Goal: Task Accomplishment & Management: Manage account settings

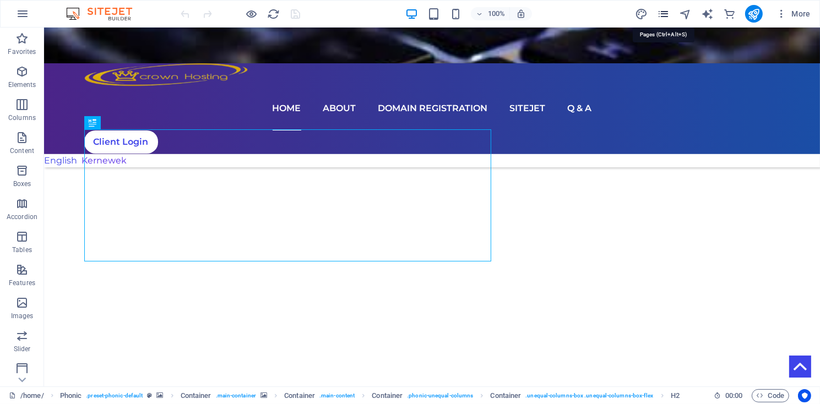
click at [663, 13] on icon "pages" at bounding box center [663, 14] width 13 height 13
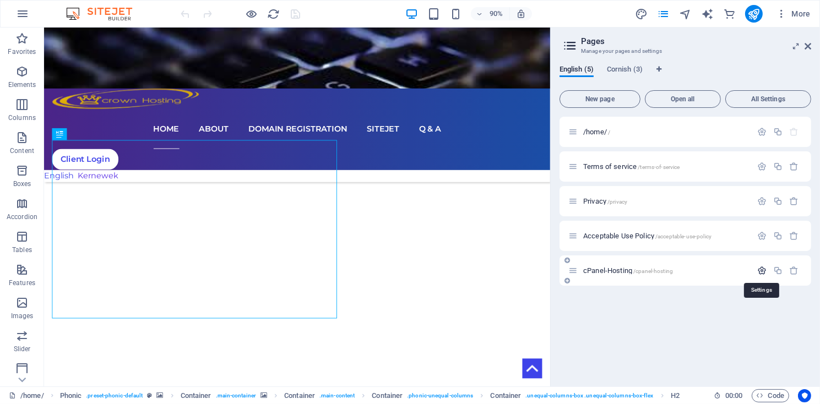
click at [762, 272] on icon "button" at bounding box center [761, 270] width 9 height 9
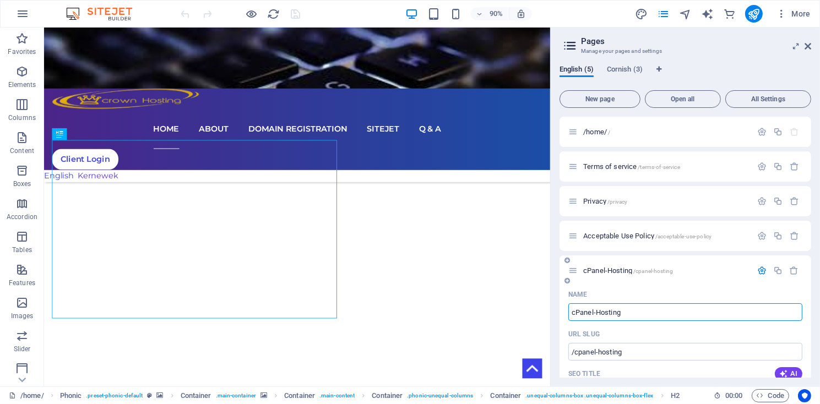
scroll to position [52, 0]
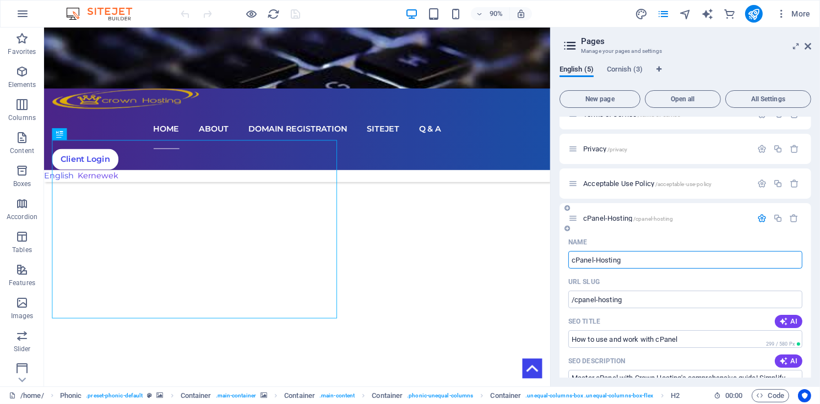
click at [632, 258] on input "cPanel-Hosting" at bounding box center [685, 260] width 234 height 18
type input "cPanel-Host"
type input "/cpanel-hosti"
type input "c"
type input "/"
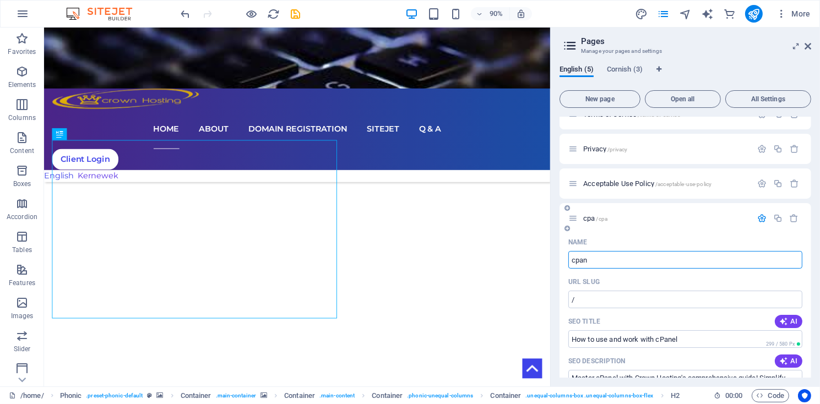
type input "cpane"
type input "/cpa"
type input "cpanel"
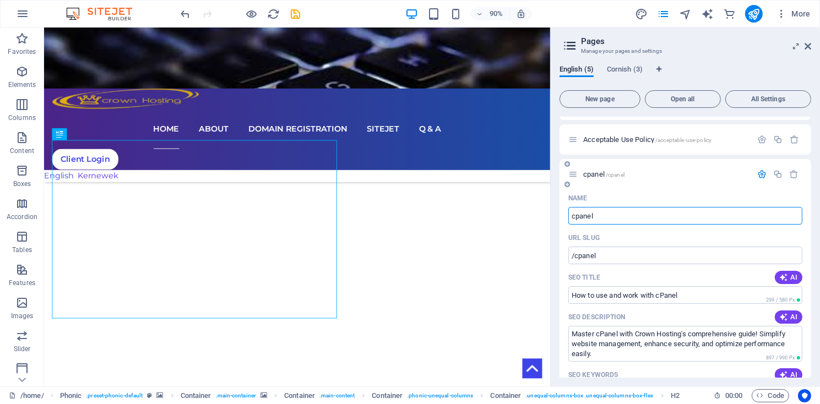
scroll to position [105, 0]
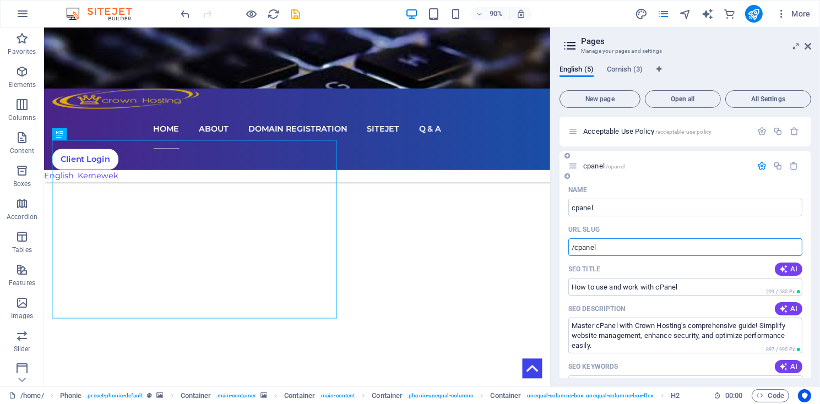
click at [608, 249] on input "/cpanel" at bounding box center [685, 247] width 234 height 18
type input "/cpanel-hosting"
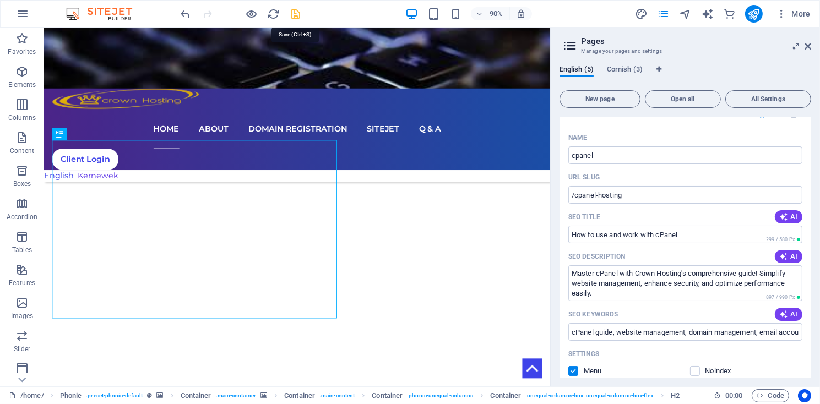
click at [292, 18] on icon "save" at bounding box center [296, 14] width 13 height 13
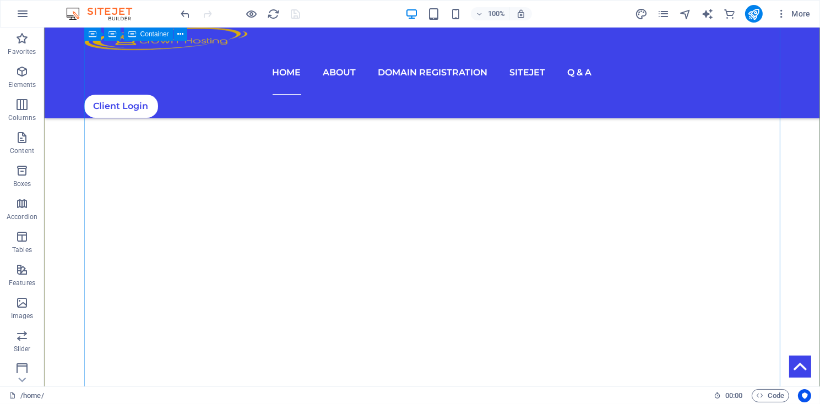
scroll to position [297, 0]
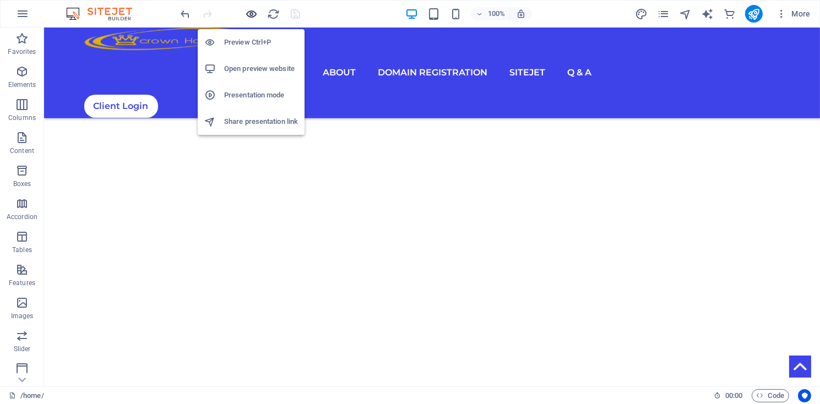
click at [252, 12] on icon "button" at bounding box center [252, 14] width 13 height 13
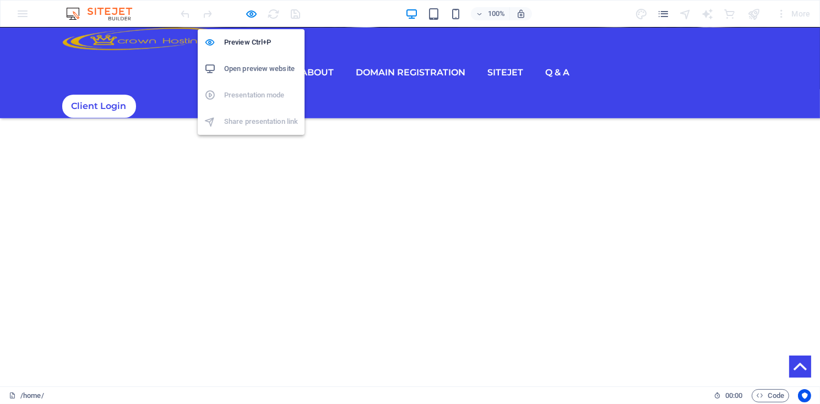
click at [242, 69] on h6 "Open preview website" at bounding box center [261, 68] width 74 height 13
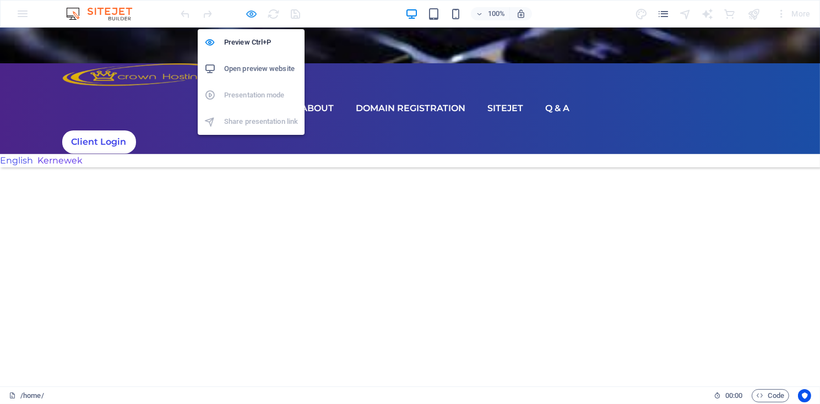
click at [253, 17] on icon "button" at bounding box center [252, 14] width 13 height 13
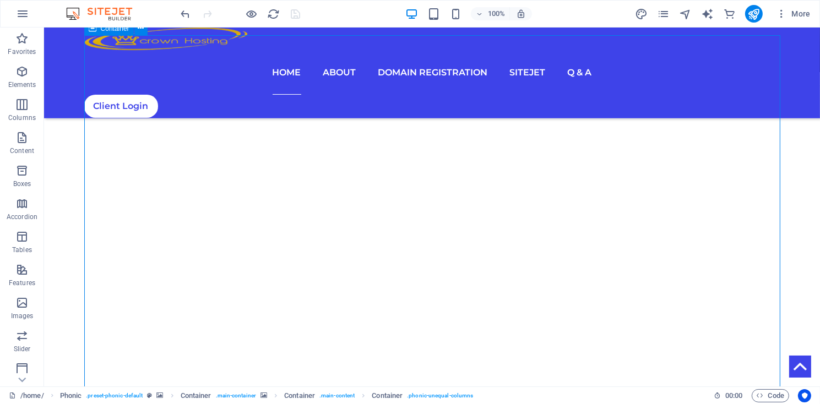
scroll to position [223, 0]
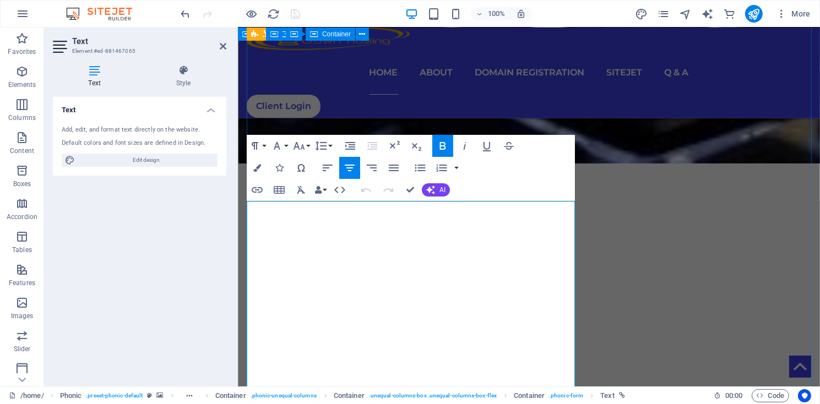
scroll to position [372, 0]
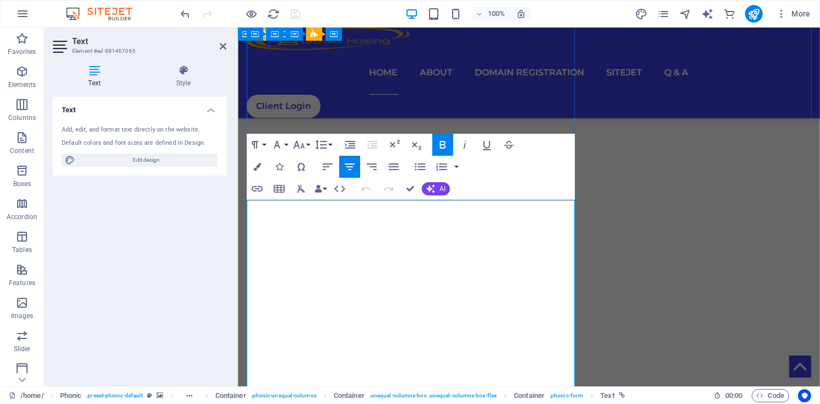
drag, startPoint x: 415, startPoint y: 229, endPoint x: 446, endPoint y: 230, distance: 30.9
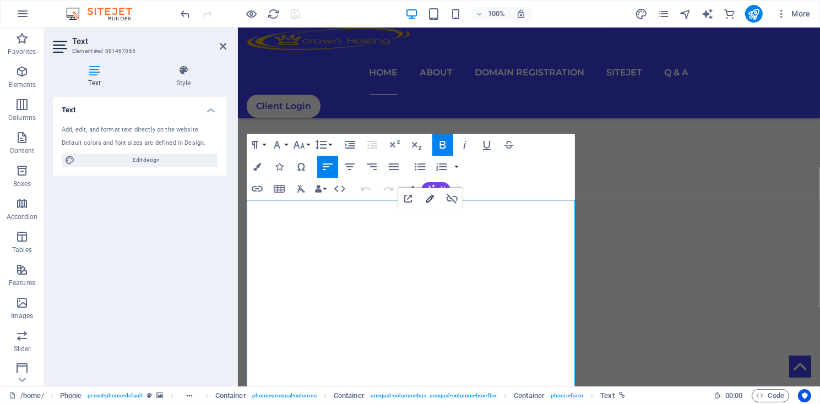
click at [431, 200] on icon "button" at bounding box center [430, 198] width 13 height 13
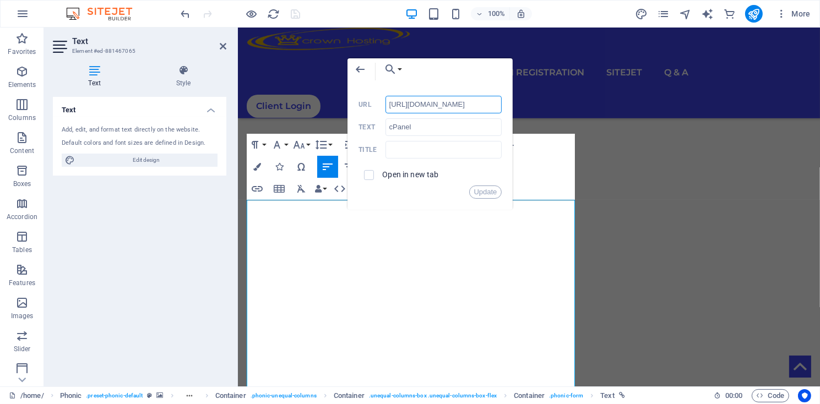
scroll to position [0, 48]
type input "https://www.crownhosting.co.uk/cpanel-hosting/"
click at [401, 69] on button "Choose Link" at bounding box center [390, 69] width 25 height 22
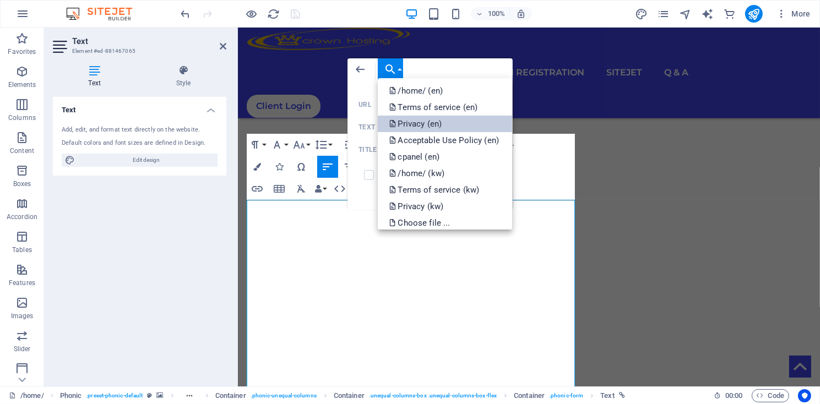
scroll to position [6, 0]
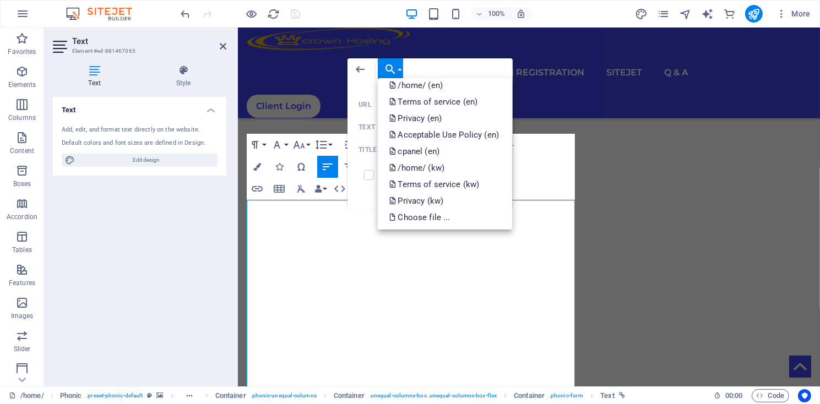
click at [479, 72] on div "Back Choose Link /home/ (en) Terms of service (en) Privacy (en) Acceptable Use …" at bounding box center [430, 71] width 165 height 26
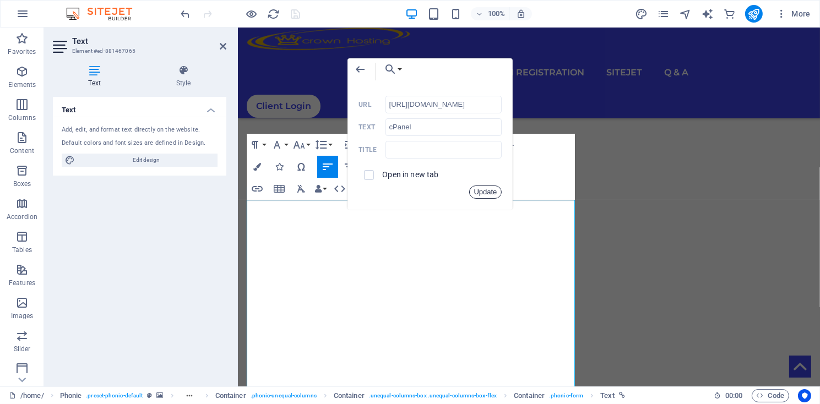
click at [493, 193] on button "Update" at bounding box center [485, 192] width 33 height 13
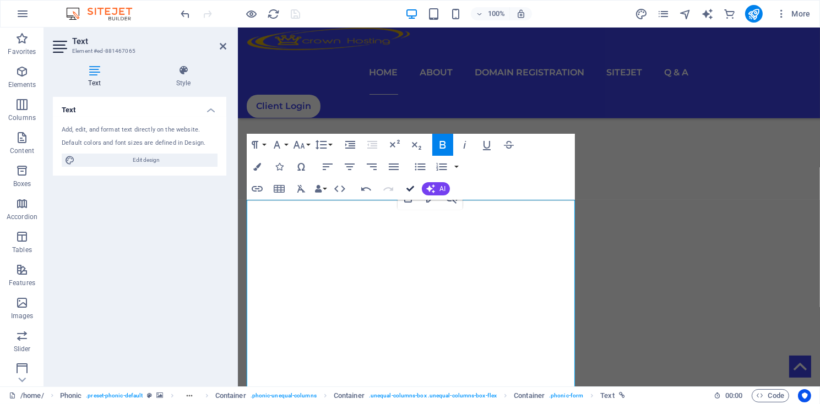
drag, startPoint x: 367, startPoint y: 159, endPoint x: 411, endPoint y: 186, distance: 52.0
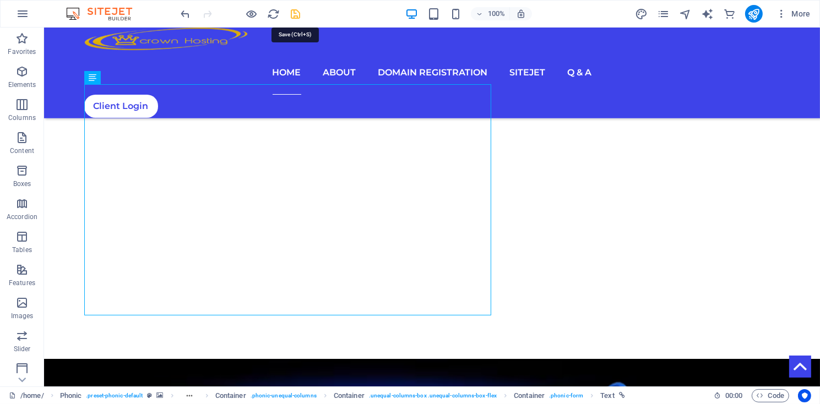
click at [293, 14] on icon "save" at bounding box center [296, 14] width 13 height 13
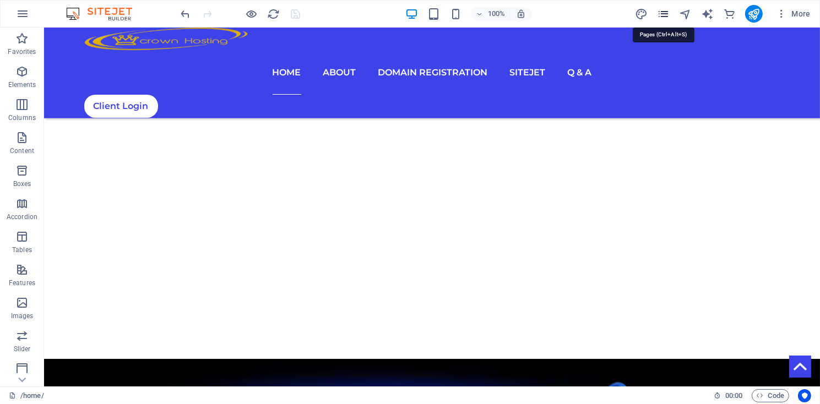
click at [663, 14] on icon "pages" at bounding box center [663, 14] width 13 height 13
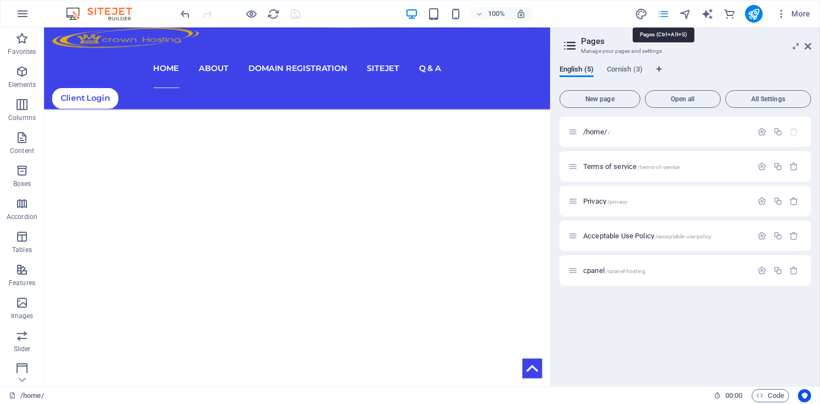
scroll to position [376, 0]
click at [756, 272] on button "button" at bounding box center [762, 270] width 16 height 9
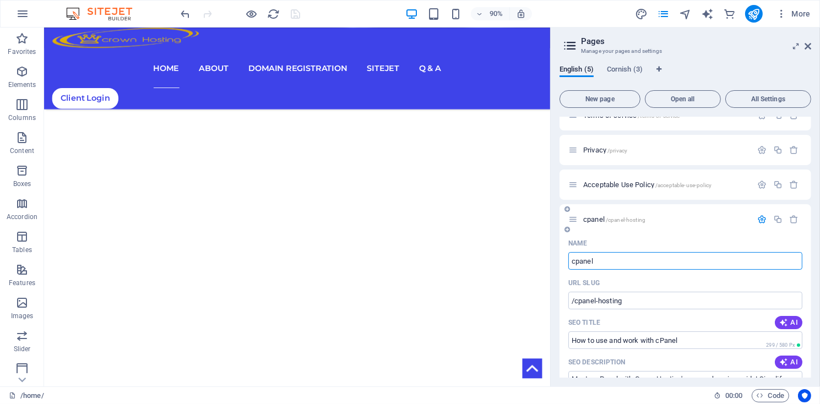
scroll to position [52, 0]
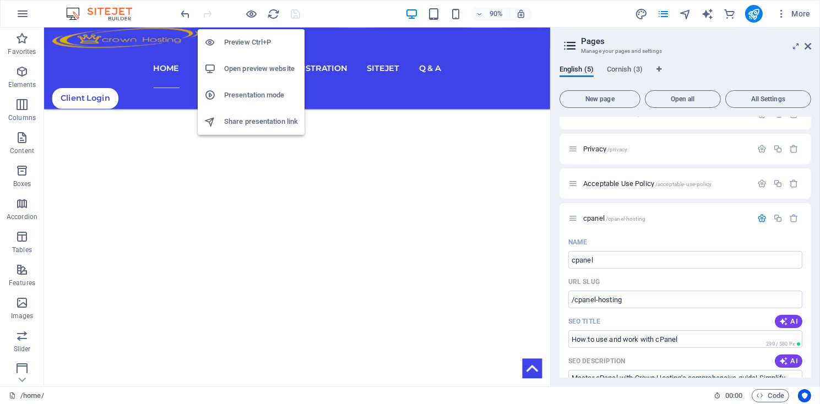
click at [246, 68] on h6 "Open preview website" at bounding box center [261, 68] width 74 height 13
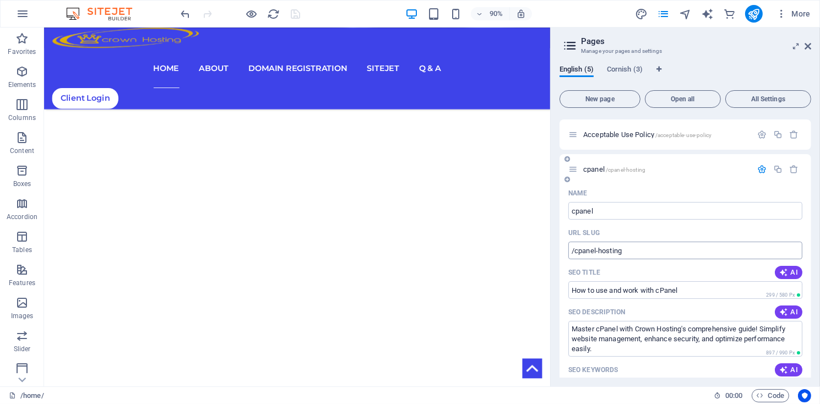
scroll to position [105, 0]
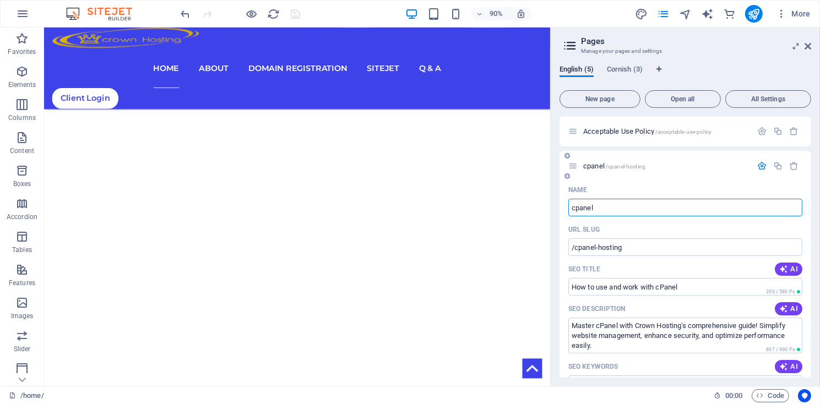
click at [598, 208] on input "cpanel" at bounding box center [685, 208] width 234 height 18
click at [758, 169] on icon "button" at bounding box center [761, 165] width 9 height 9
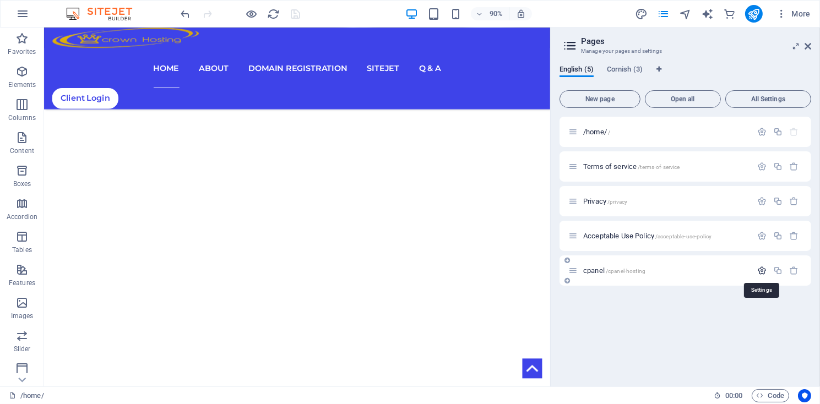
scroll to position [0, 0]
click at [758, 169] on icon "button" at bounding box center [761, 166] width 9 height 9
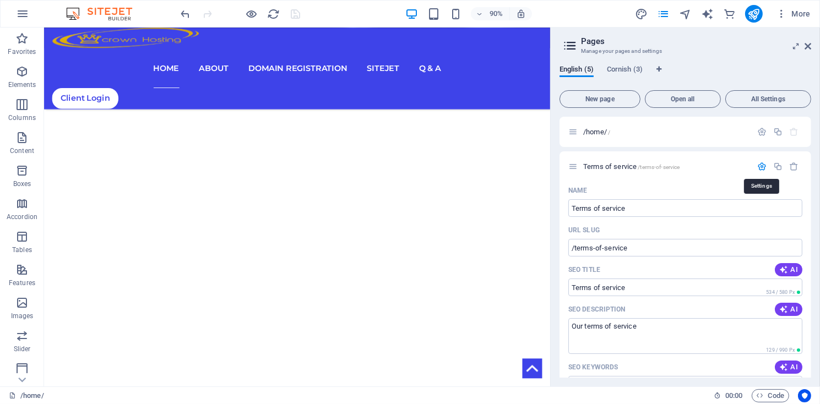
click at [758, 169] on icon "button" at bounding box center [761, 166] width 9 height 9
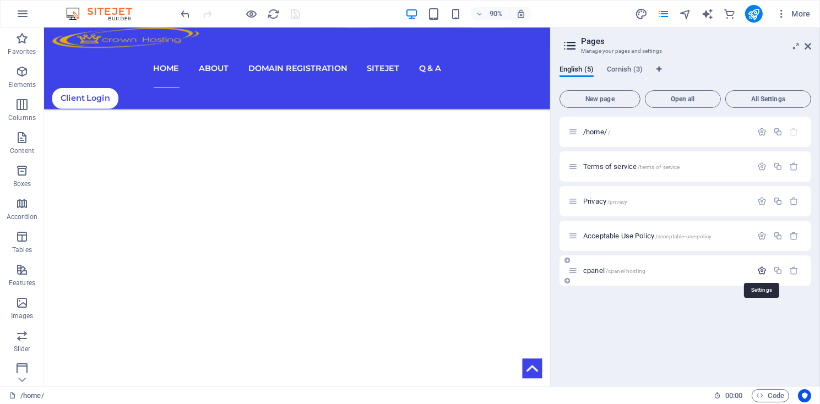
click at [759, 274] on icon "button" at bounding box center [761, 270] width 9 height 9
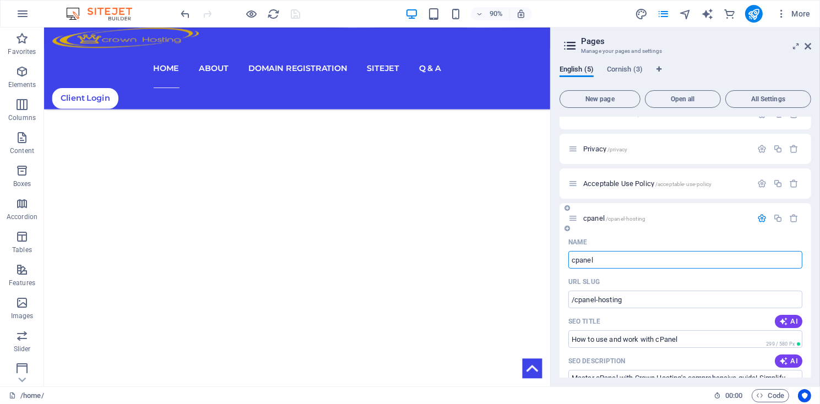
scroll to position [105, 0]
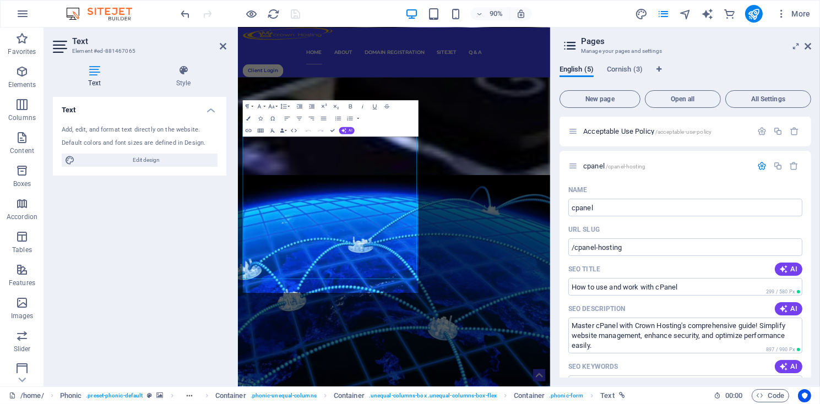
scroll to position [401, 0]
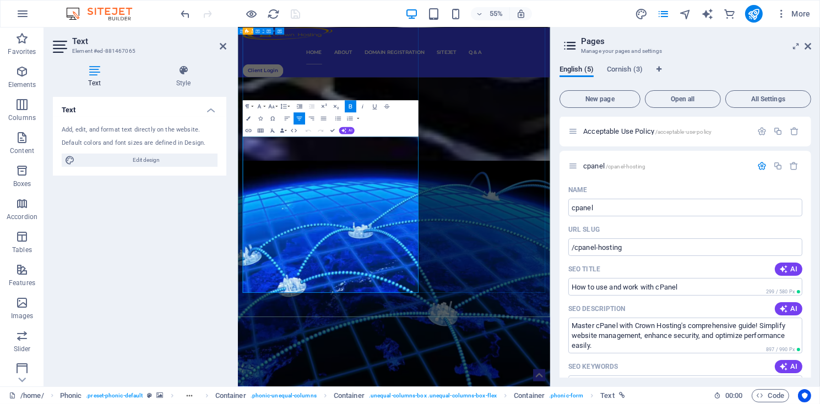
drag, startPoint x: 413, startPoint y: 254, endPoint x: 446, endPoint y: 256, distance: 32.5
click at [245, 129] on icon "button" at bounding box center [248, 130] width 7 height 7
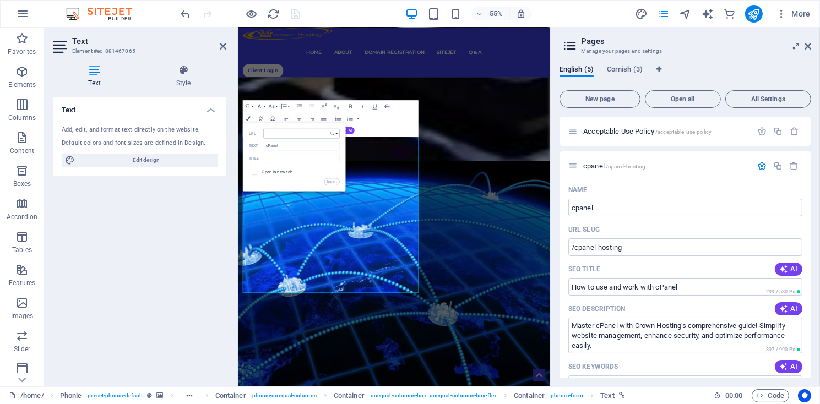
click at [272, 135] on input "URL" at bounding box center [301, 134] width 76 height 10
type input "/cpanel-hosting"
click at [333, 182] on button "Insert" at bounding box center [331, 181] width 15 height 7
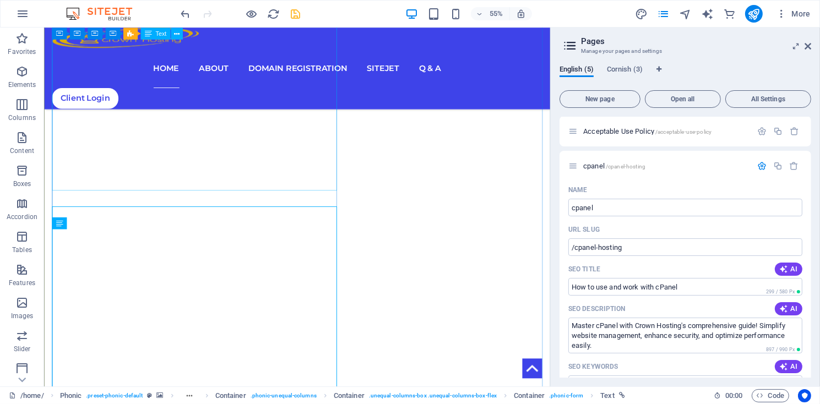
scroll to position [376, 0]
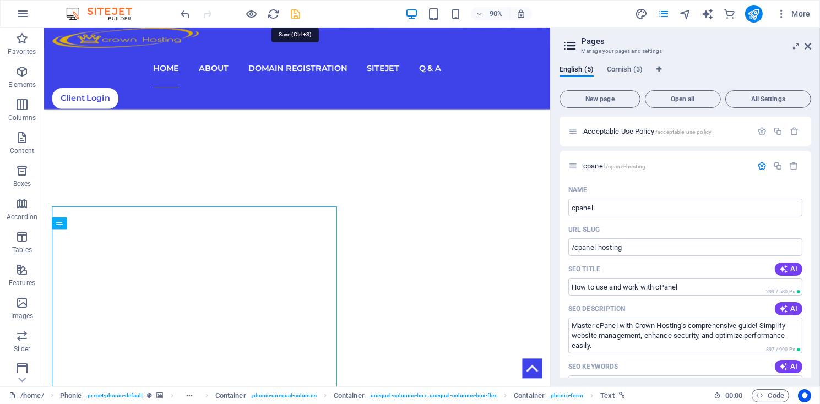
click at [291, 13] on icon "save" at bounding box center [296, 14] width 13 height 13
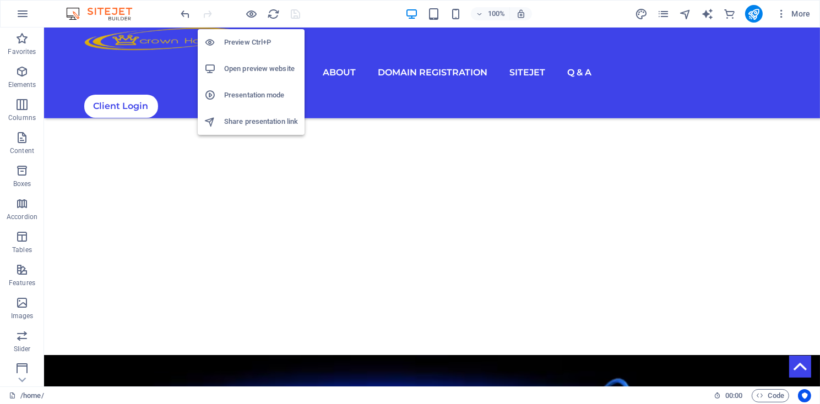
click at [252, 69] on h6 "Open preview website" at bounding box center [261, 68] width 74 height 13
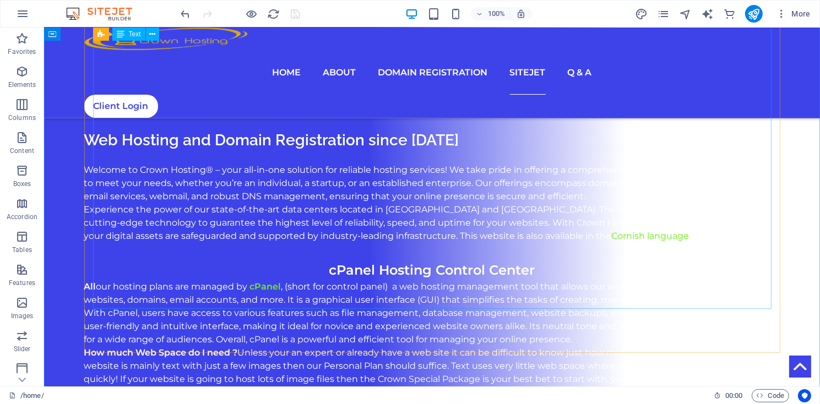
scroll to position [1417, 0]
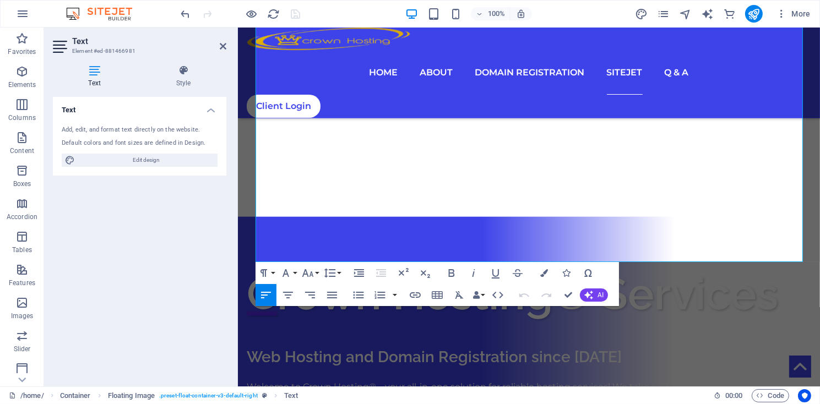
scroll to position [1654, 0]
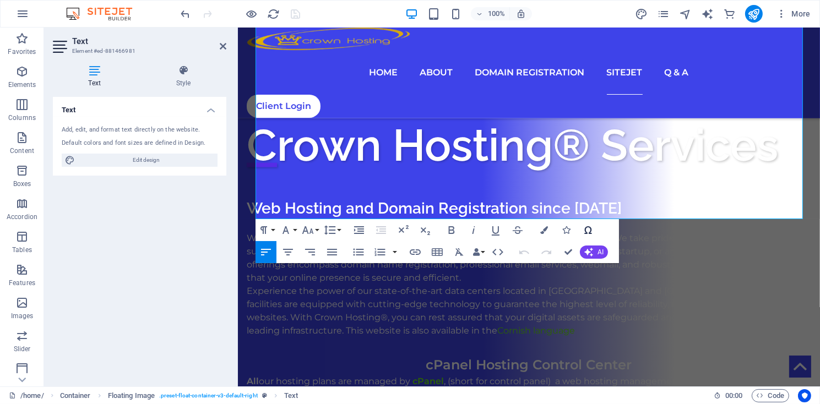
click at [584, 232] on icon "button" at bounding box center [588, 230] width 13 height 13
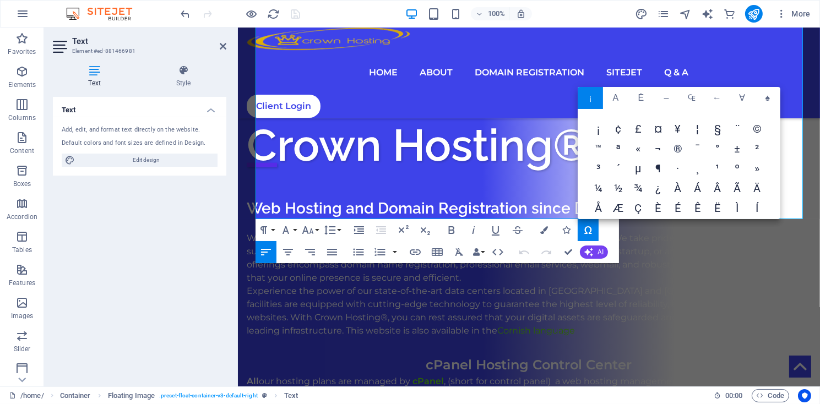
click at [679, 148] on span "®" at bounding box center [678, 150] width 20 height 20
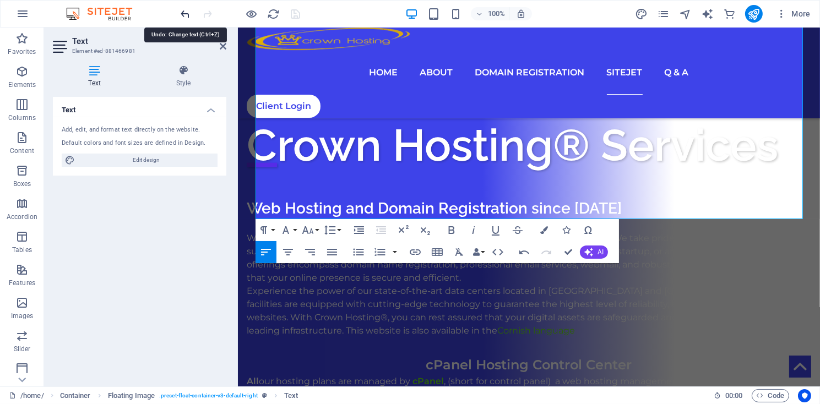
click at [184, 14] on icon "undo" at bounding box center [186, 14] width 13 height 13
click at [588, 232] on icon "button" at bounding box center [588, 230] width 13 height 13
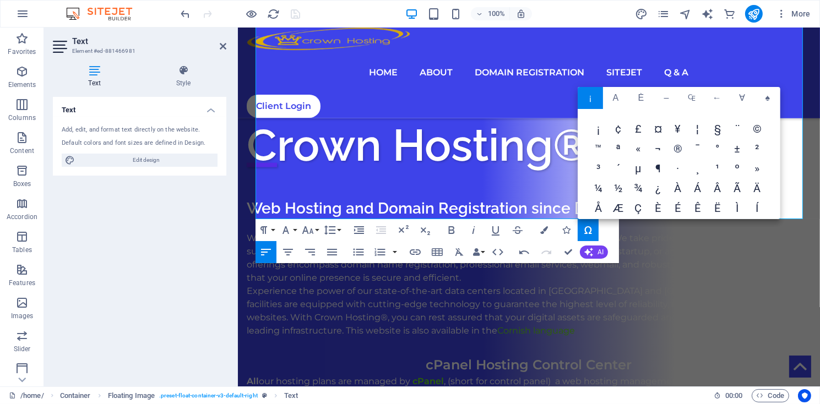
click at [678, 149] on span "®" at bounding box center [678, 150] width 20 height 20
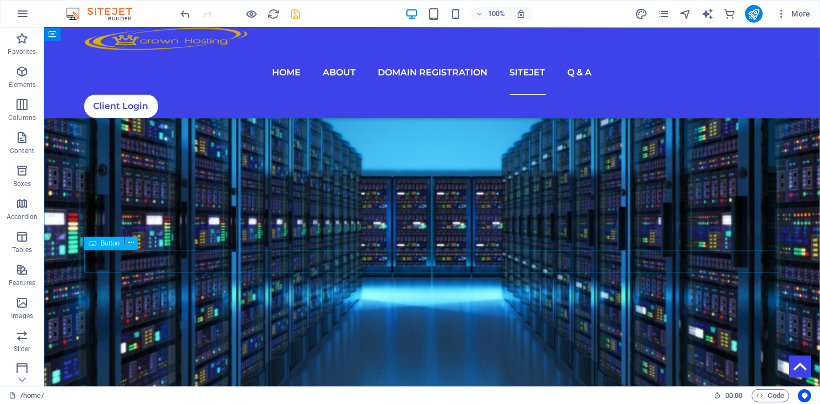
scroll to position [1844, 0]
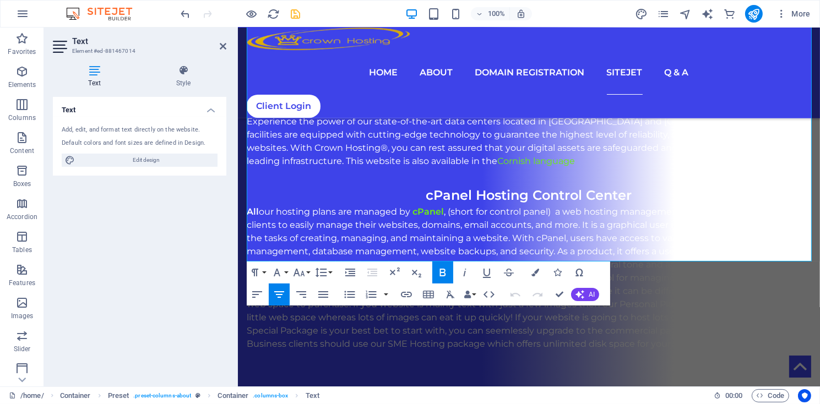
scroll to position [2121, 0]
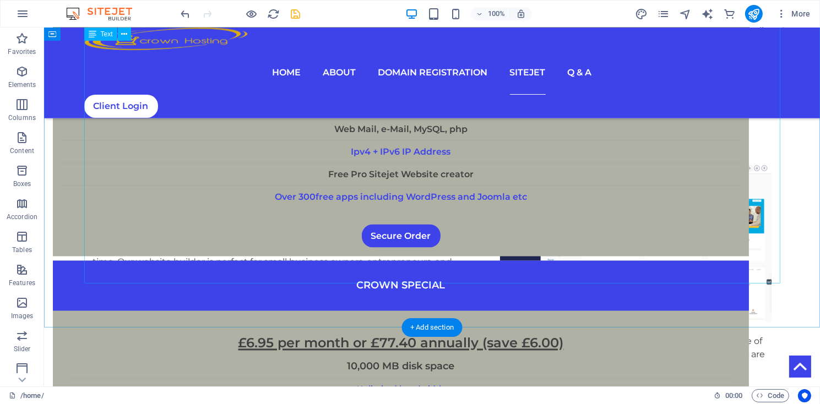
scroll to position [2316, 0]
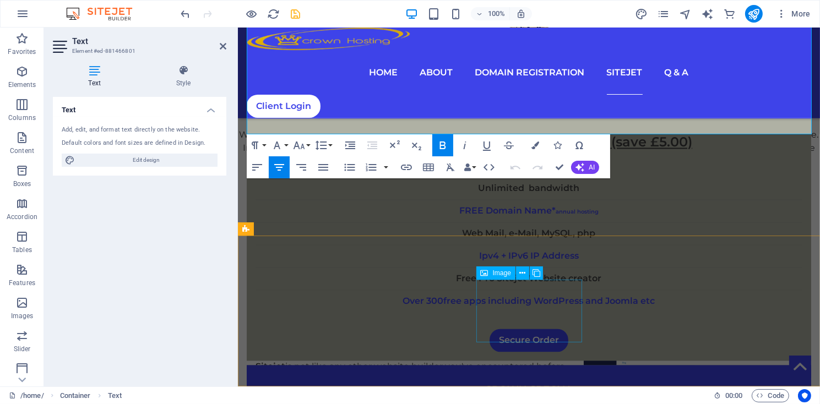
scroll to position [2805, 0]
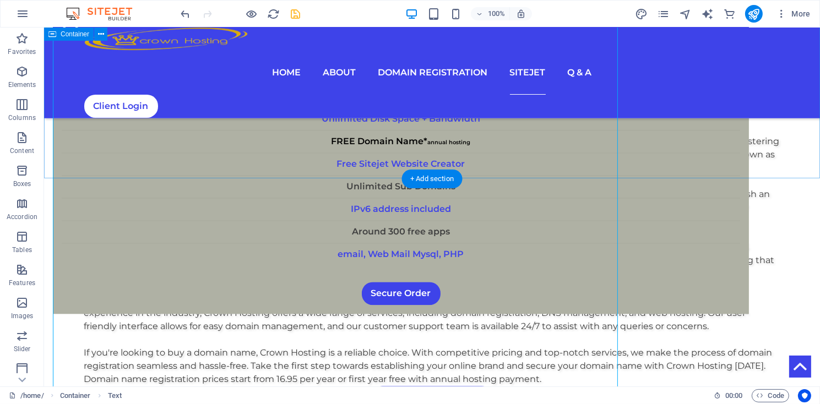
scroll to position [2465, 0]
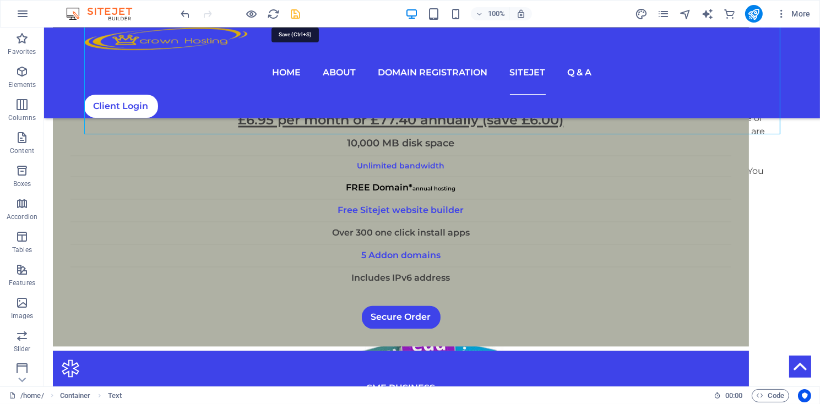
click at [294, 17] on icon "save" at bounding box center [296, 14] width 13 height 13
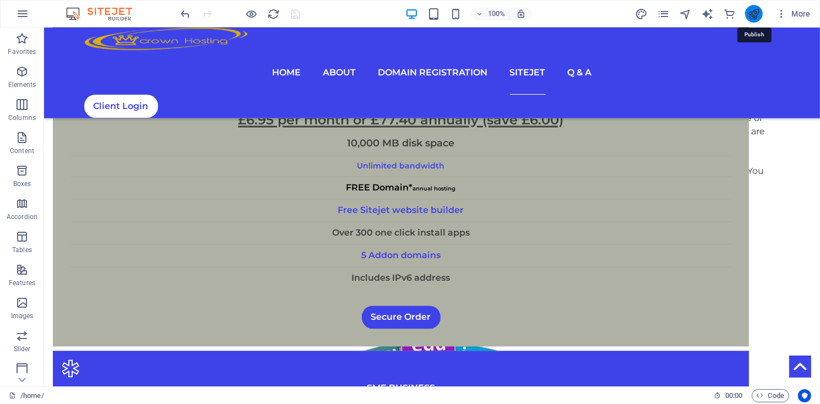
click at [754, 18] on icon "publish" at bounding box center [753, 14] width 13 height 13
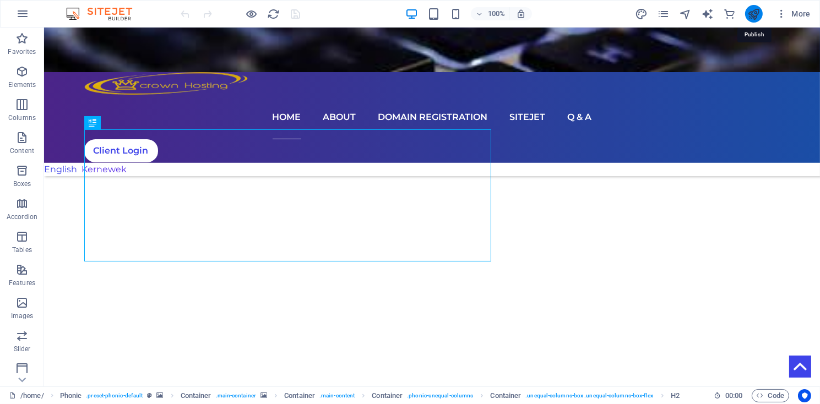
click at [748, 17] on icon "publish" at bounding box center [753, 14] width 13 height 13
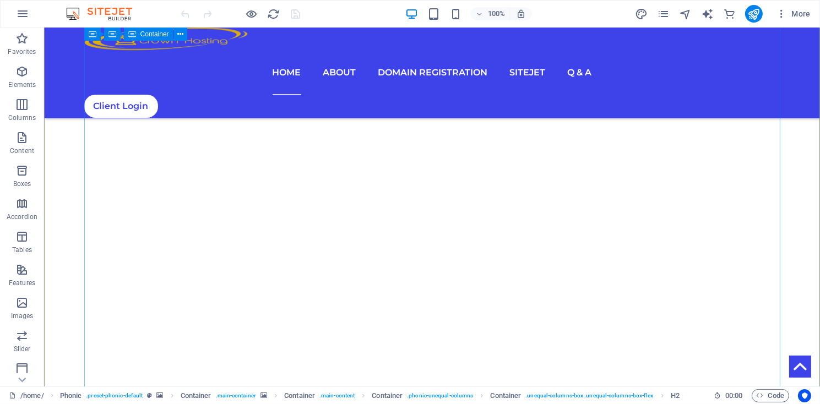
scroll to position [297, 0]
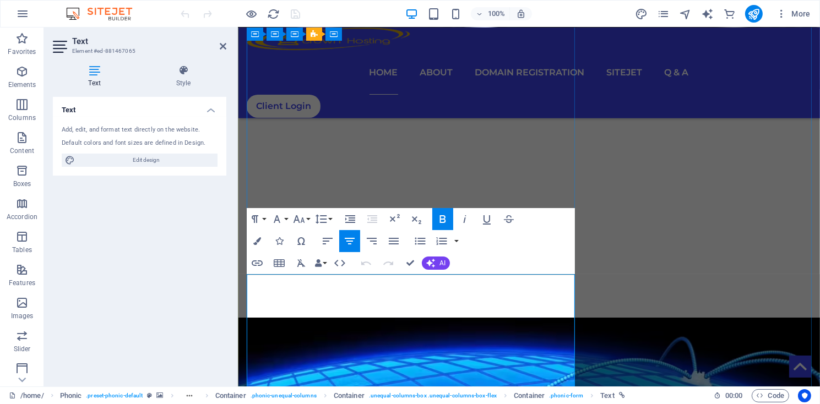
drag, startPoint x: 414, startPoint y: 305, endPoint x: 444, endPoint y: 299, distance: 31.3
click at [449, 275] on icon "button" at bounding box center [451, 273] width 11 height 10
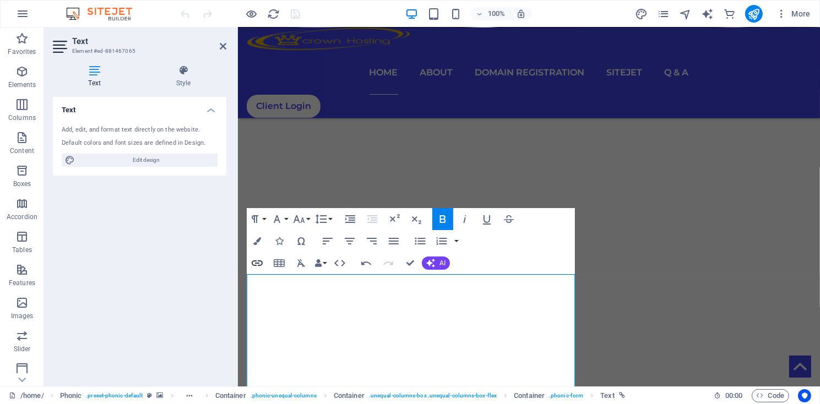
click at [257, 263] on icon "button" at bounding box center [257, 264] width 11 height 6
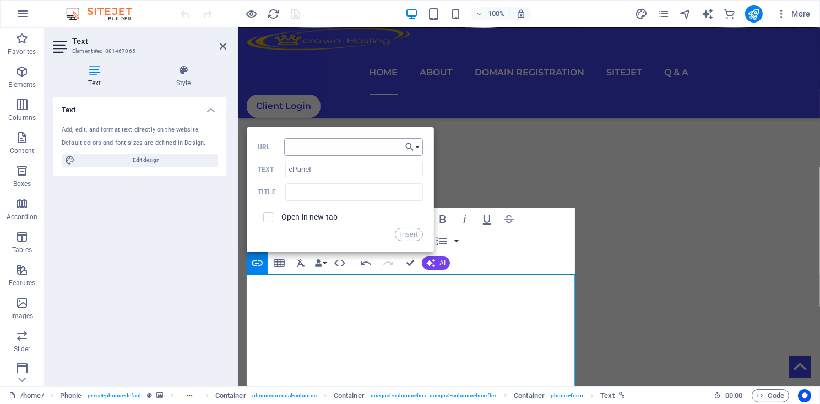
click at [308, 145] on input "URL" at bounding box center [353, 147] width 139 height 18
type input "/cpanel-hosting"
click at [401, 234] on button "Insert" at bounding box center [409, 234] width 28 height 13
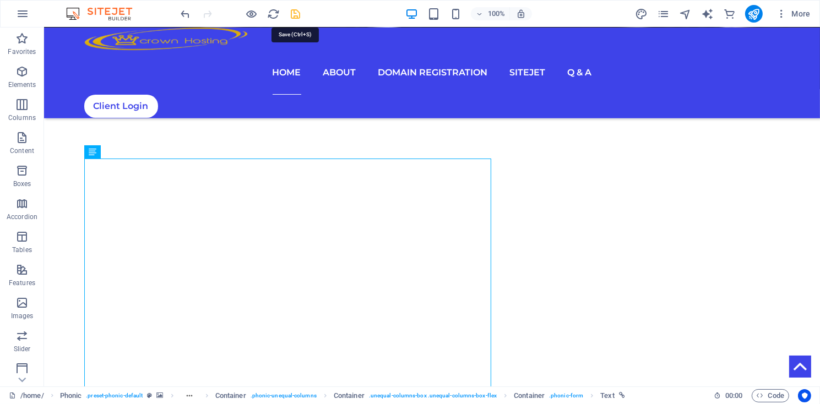
click at [292, 15] on icon "save" at bounding box center [296, 14] width 13 height 13
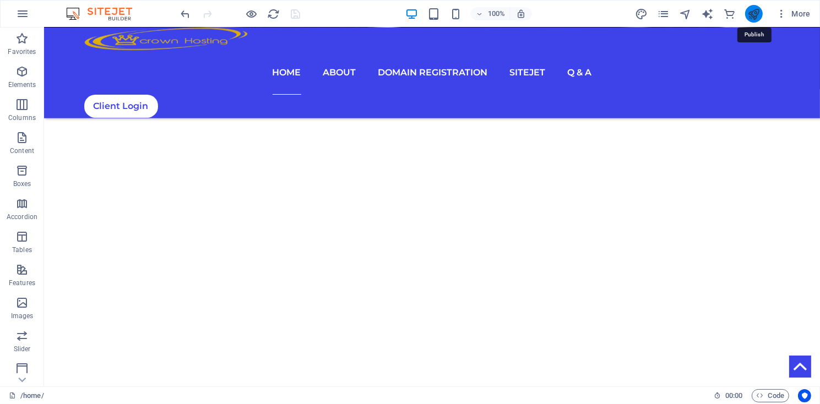
click at [758, 15] on icon "publish" at bounding box center [753, 14] width 13 height 13
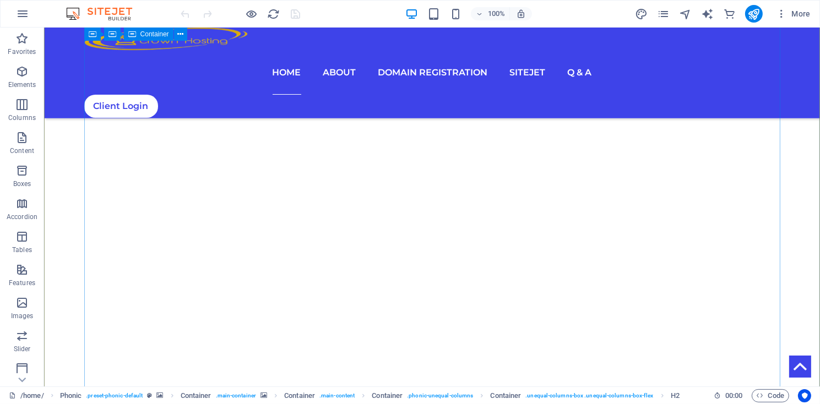
scroll to position [297, 0]
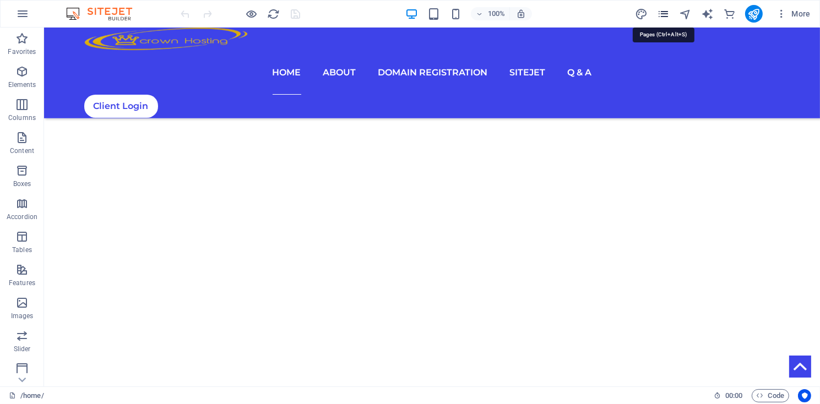
click at [663, 16] on icon "pages" at bounding box center [663, 14] width 13 height 13
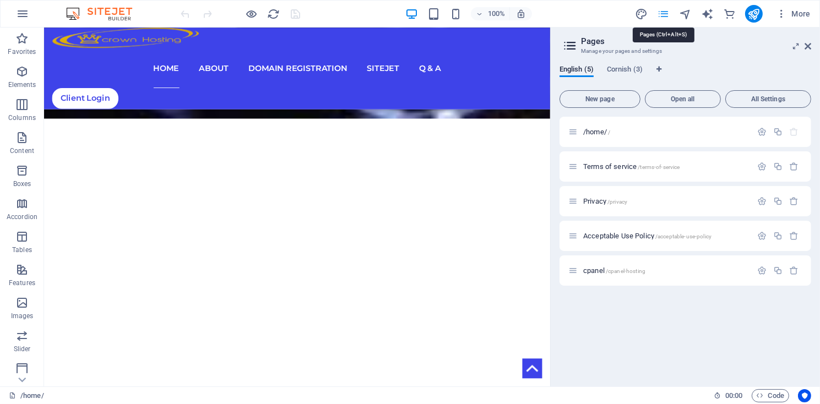
scroll to position [301, 0]
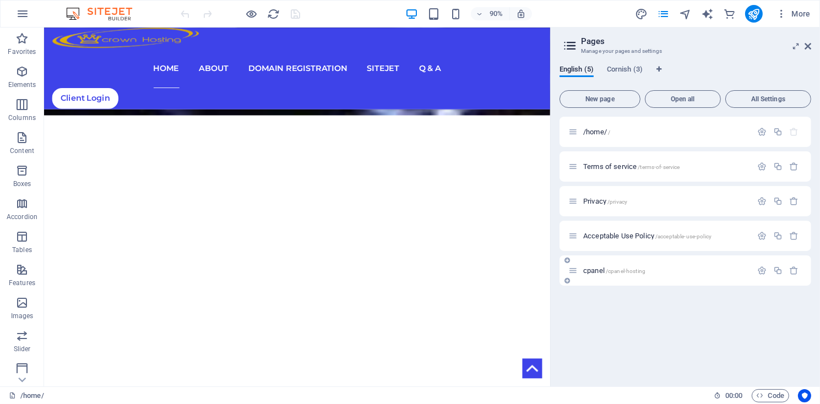
click at [574, 273] on icon at bounding box center [572, 270] width 9 height 9
click at [762, 272] on icon "button" at bounding box center [761, 270] width 9 height 9
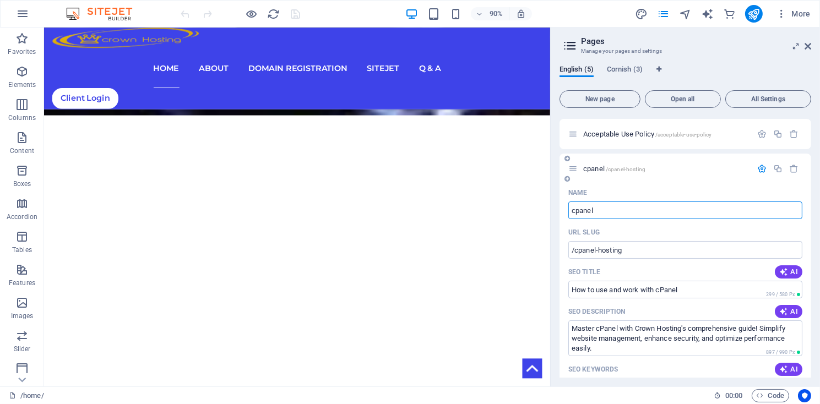
scroll to position [105, 0]
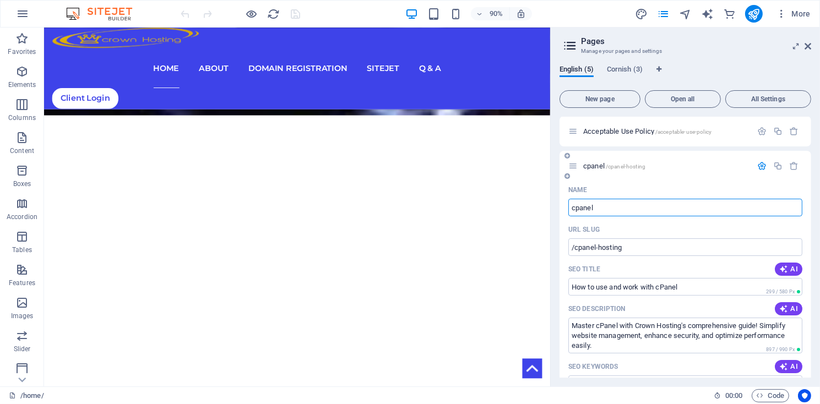
click at [607, 210] on input "cpanel" at bounding box center [685, 208] width 234 height 18
type input "c"
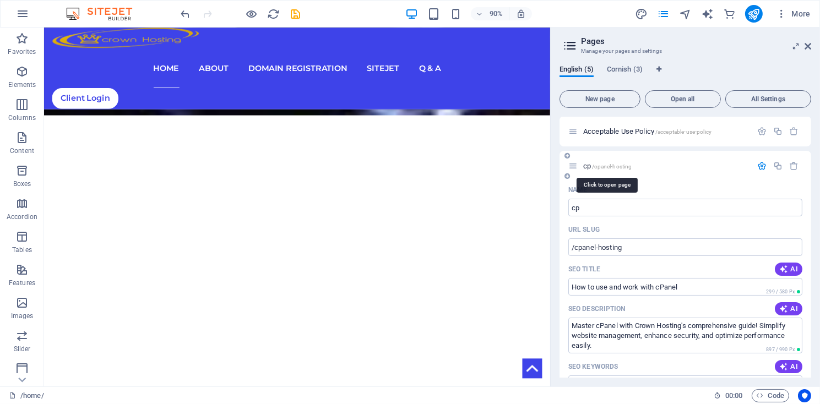
click at [613, 167] on span "/cpanel-hosting" at bounding box center [612, 167] width 40 height 6
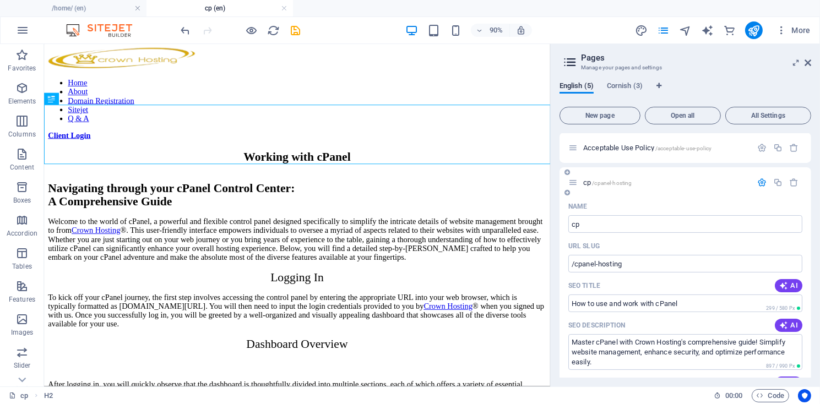
scroll to position [0, 0]
click at [585, 227] on input "cp" at bounding box center [685, 224] width 234 height 18
click at [587, 223] on input "cpanel" at bounding box center [685, 224] width 234 height 18
type input "cpanel-hosting"
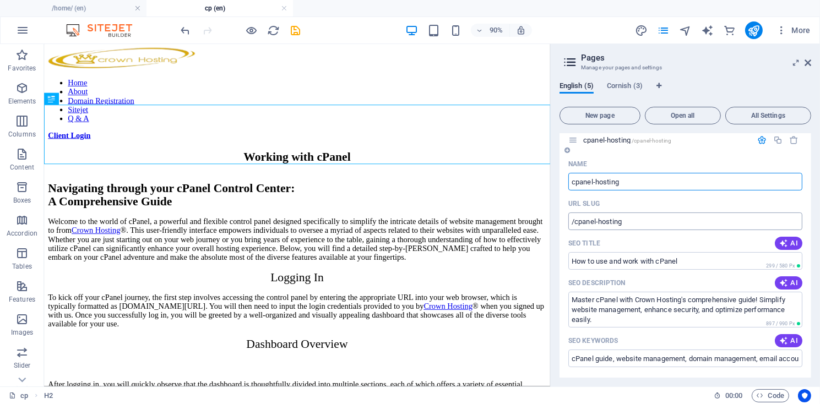
scroll to position [157, 0]
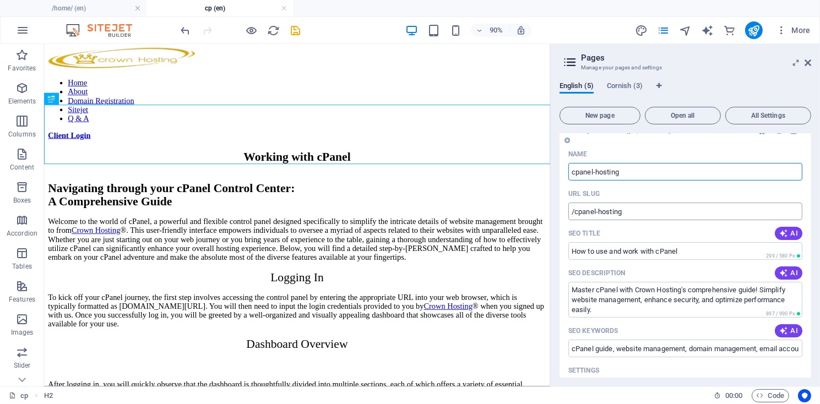
click at [640, 212] on input "/cpanel-hosting" at bounding box center [685, 212] width 234 height 18
click at [638, 254] on input "How to use and work with cPanel" at bounding box center [685, 251] width 234 height 18
click at [629, 251] on input "How to use and working with cPanel" at bounding box center [685, 251] width 234 height 18
type input "Working with cPanel"
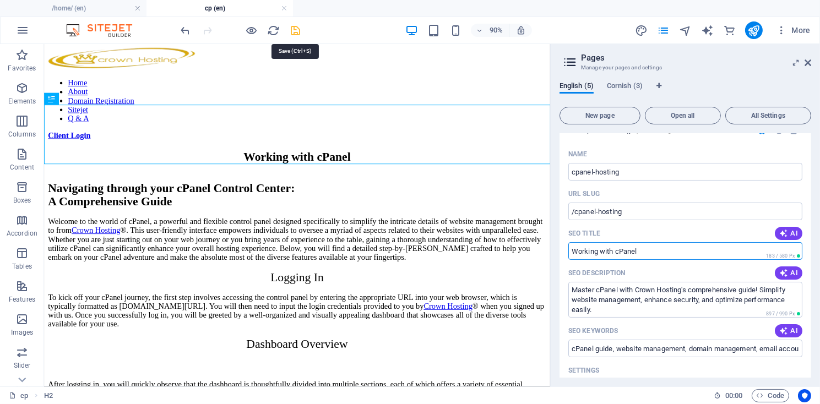
click at [291, 27] on icon "save" at bounding box center [296, 30] width 13 height 13
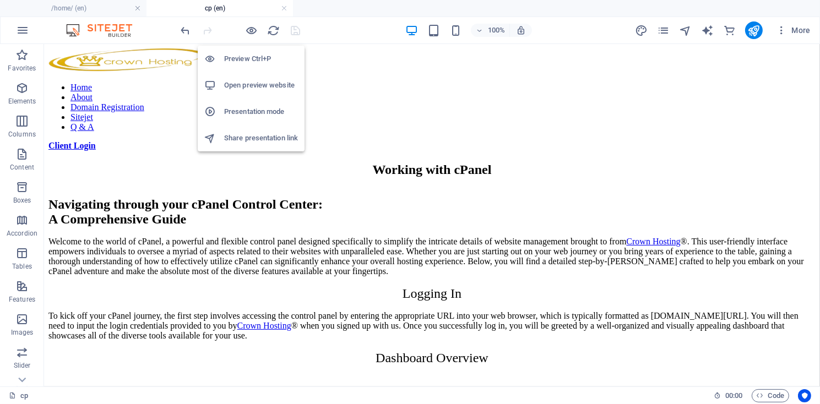
click at [240, 84] on h6 "Open preview website" at bounding box center [261, 85] width 74 height 13
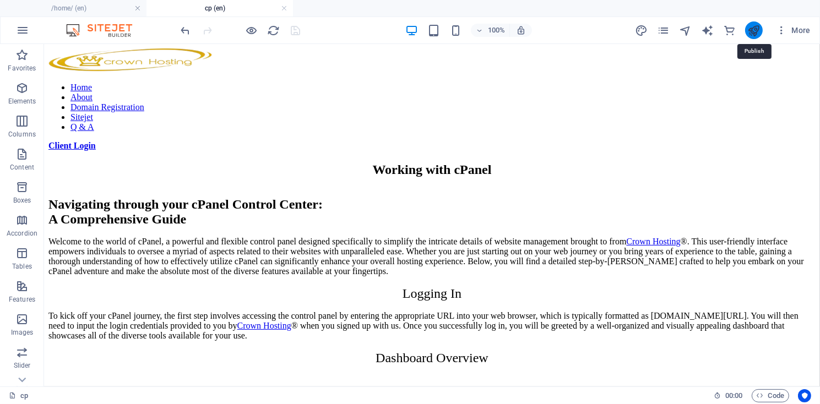
click at [753, 26] on icon "publish" at bounding box center [753, 30] width 13 height 13
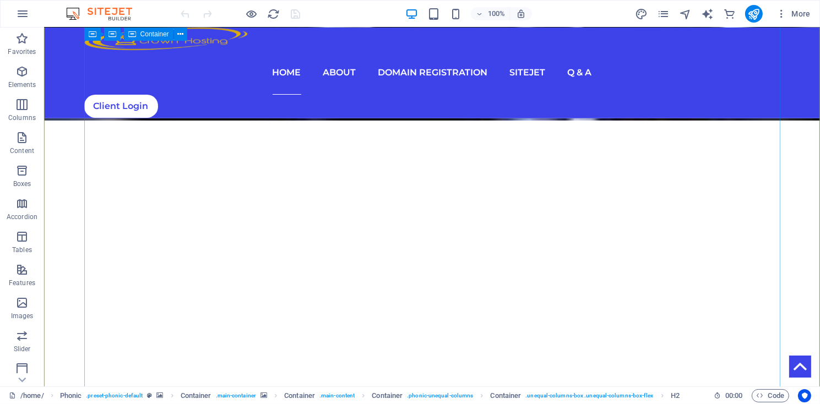
scroll to position [297, 0]
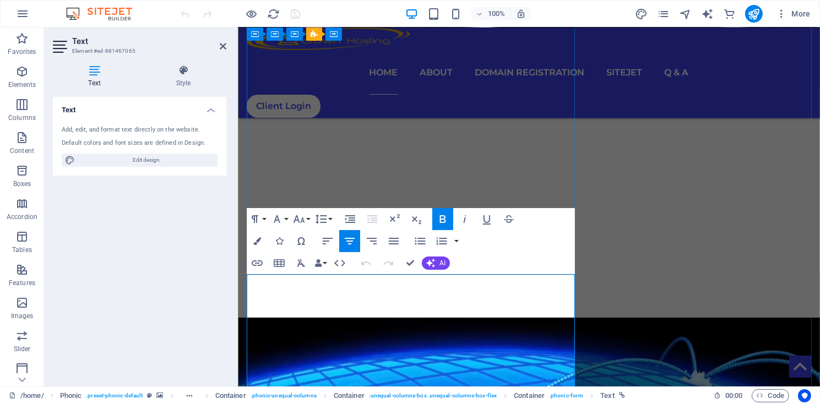
drag, startPoint x: 414, startPoint y: 302, endPoint x: 444, endPoint y: 301, distance: 30.3
click at [257, 268] on icon "button" at bounding box center [257, 263] width 13 height 13
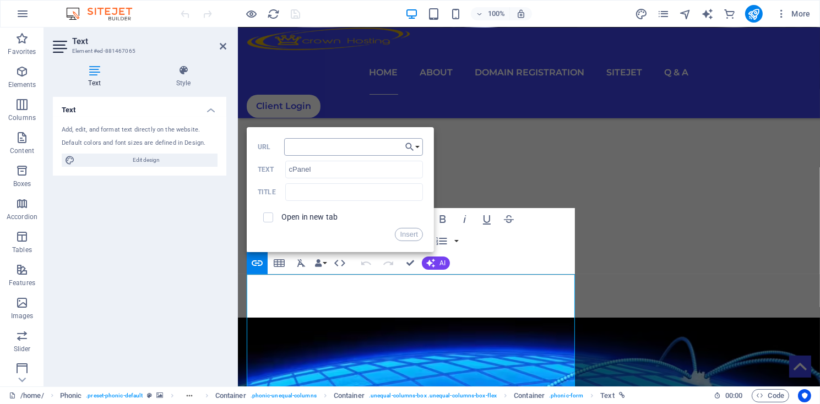
click at [297, 149] on input "URL" at bounding box center [353, 147] width 139 height 18
type input "/cpanel-hosting"
click at [403, 233] on button "Insert" at bounding box center [409, 234] width 28 height 13
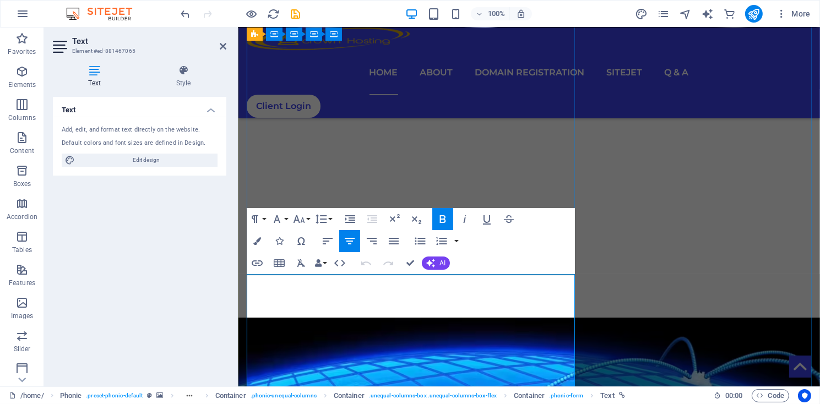
drag, startPoint x: 414, startPoint y: 300, endPoint x: 444, endPoint y: 301, distance: 30.3
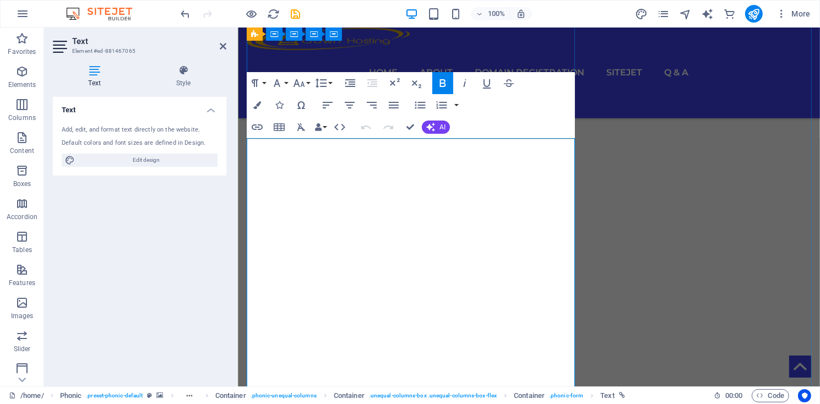
scroll to position [372, 0]
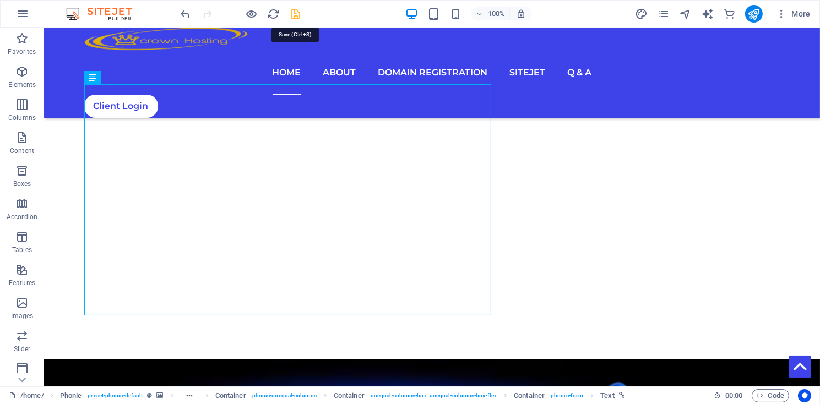
click at [296, 16] on icon "save" at bounding box center [296, 14] width 13 height 13
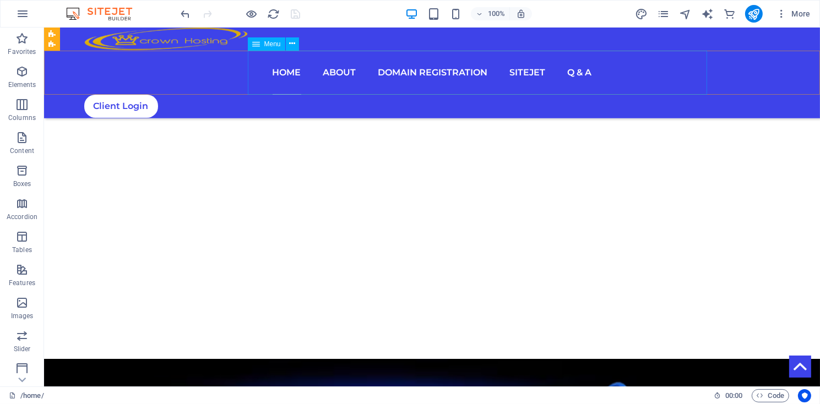
scroll to position [297, 0]
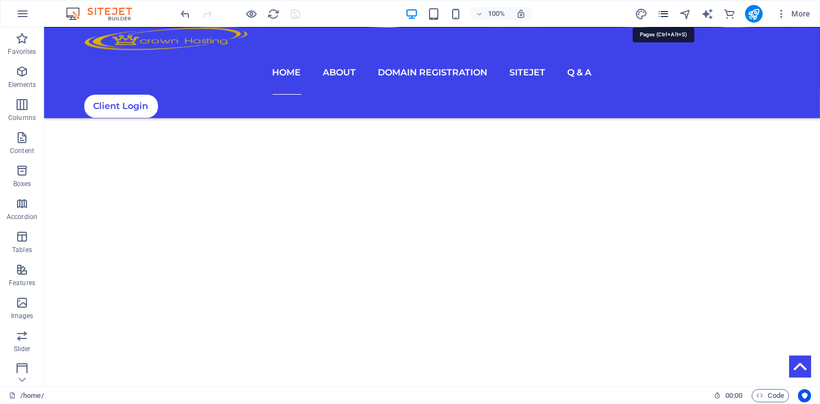
click at [660, 13] on icon "pages" at bounding box center [663, 14] width 13 height 13
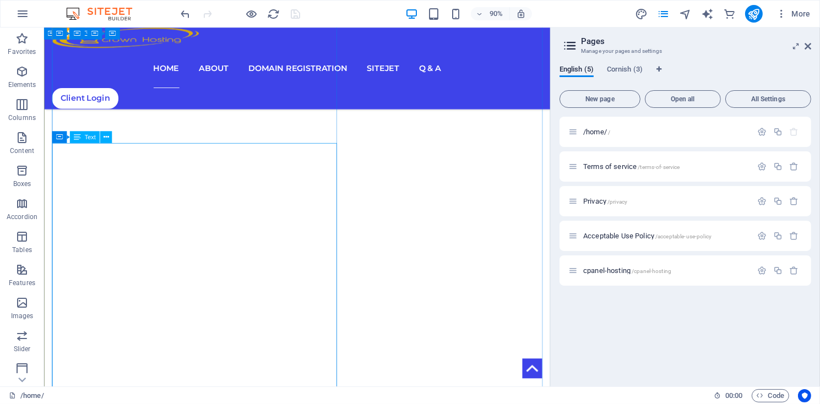
scroll to position [446, 0]
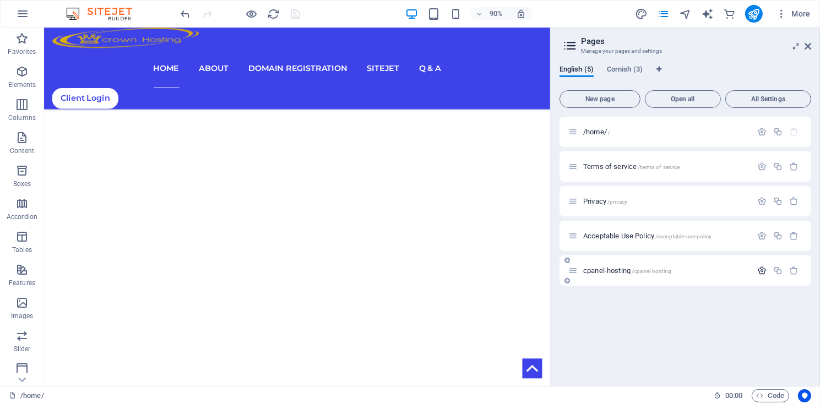
click at [764, 273] on icon "button" at bounding box center [761, 270] width 9 height 9
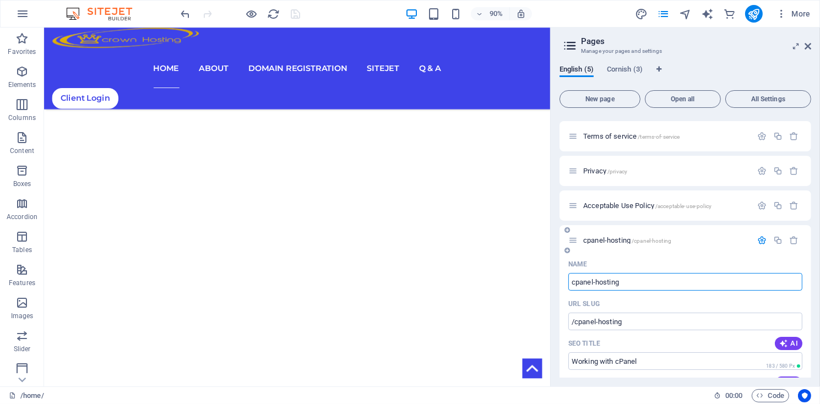
scroll to position [52, 0]
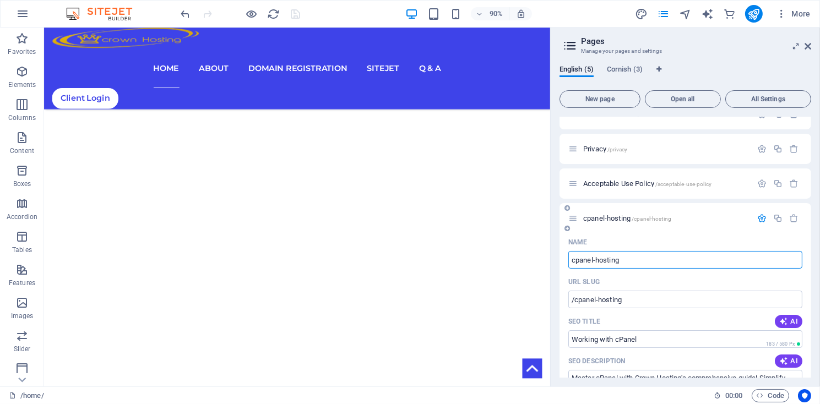
click at [595, 261] on input "cpanel-hosting" at bounding box center [685, 260] width 234 height 18
type input "cpanelhosting"
type input "/cpanelhosting"
type input "cpanel hosting"
type input "/cpanel-hosting"
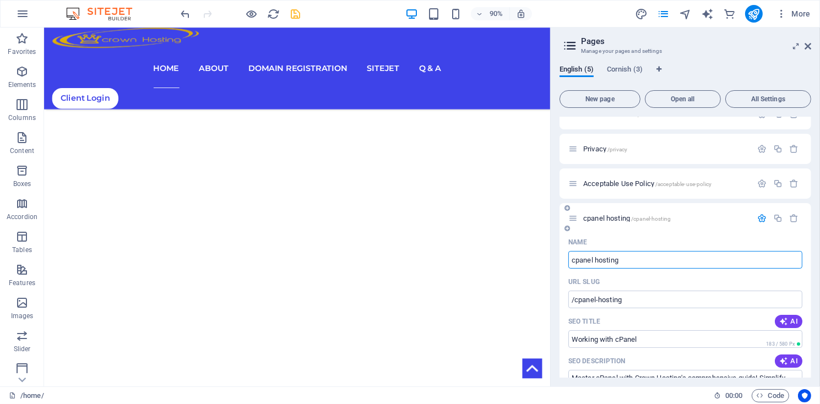
click at [627, 263] on input "cpanel hosting" at bounding box center [685, 260] width 234 height 18
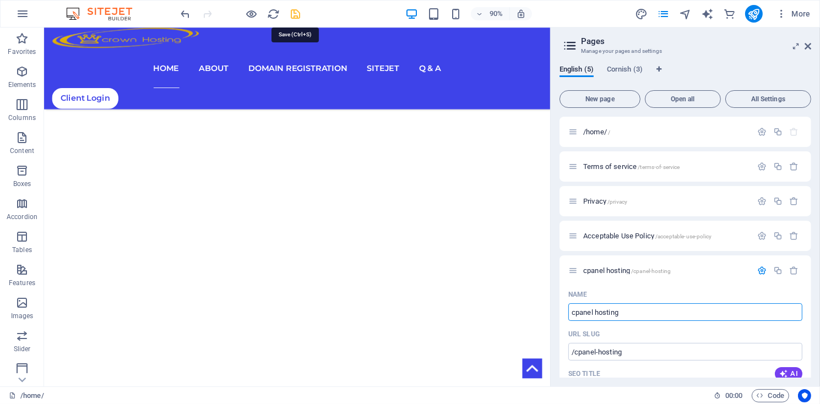
click at [293, 18] on icon "save" at bounding box center [296, 14] width 13 height 13
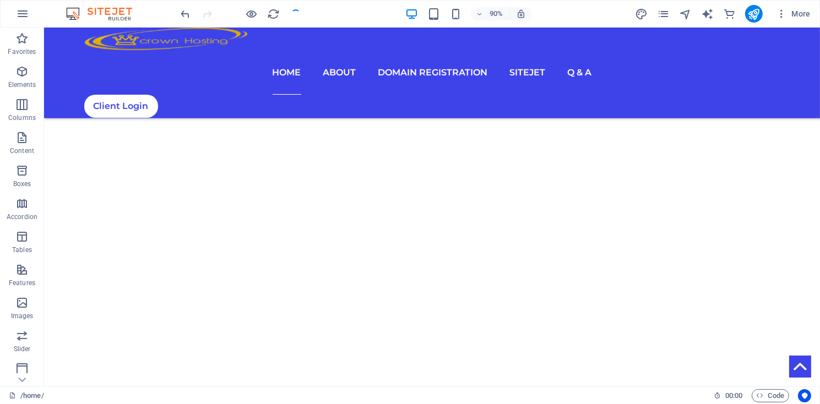
scroll to position [442, 0]
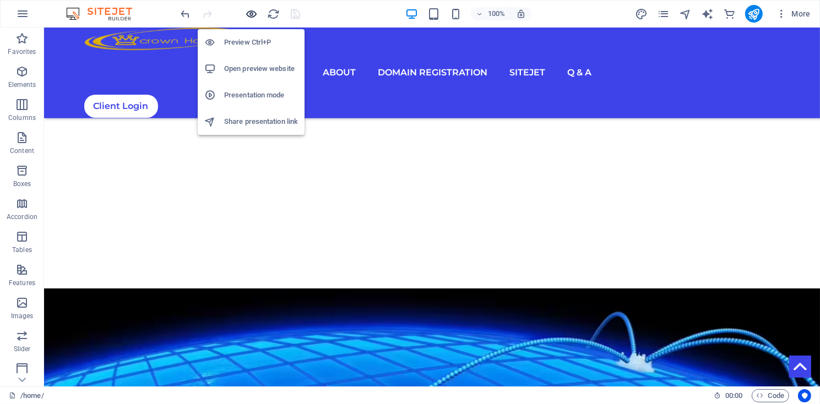
click at [251, 14] on icon "button" at bounding box center [252, 14] width 13 height 13
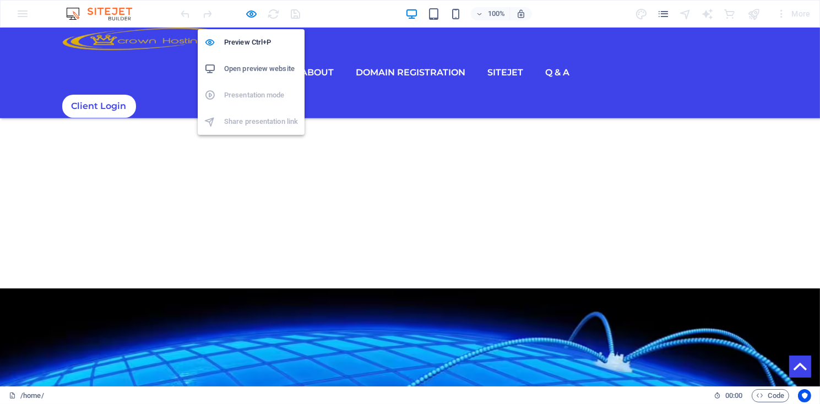
click at [240, 95] on ul "Preview Ctrl+P Open preview website Presentation mode Share presentation link" at bounding box center [251, 82] width 107 height 106
click at [262, 67] on h6 "Open preview website" at bounding box center [261, 68] width 74 height 13
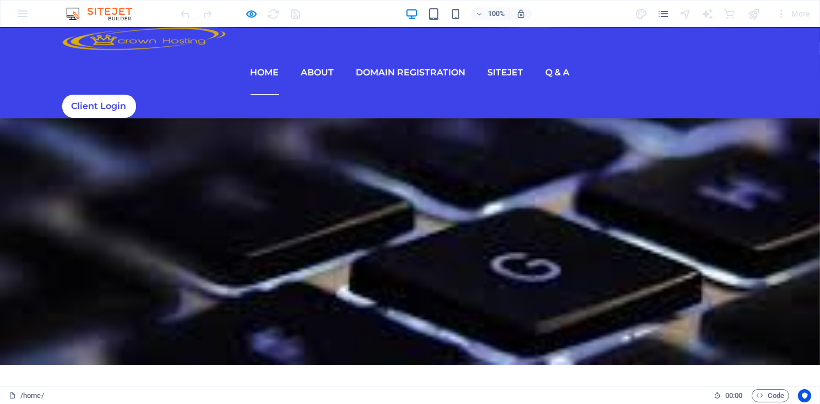
scroll to position [0, 0]
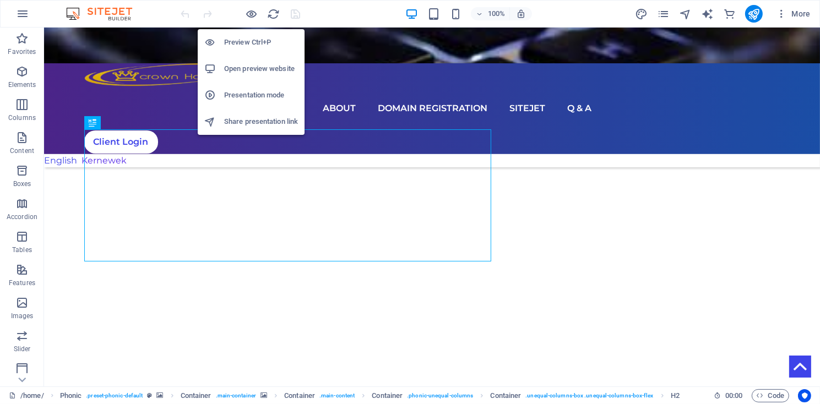
click at [241, 68] on h6 "Open preview website" at bounding box center [261, 68] width 74 height 13
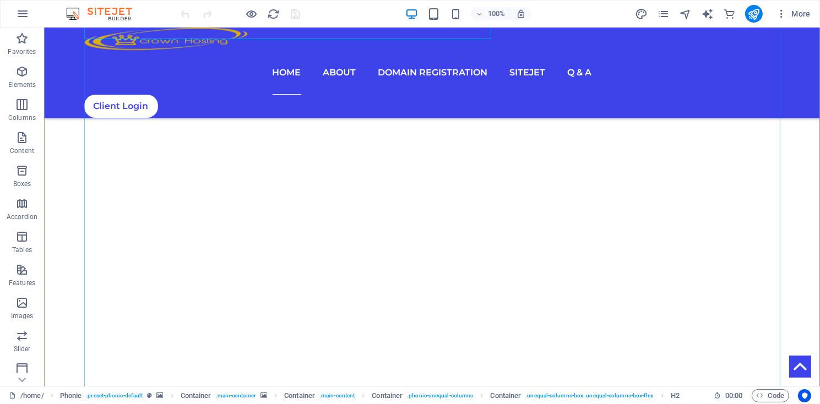
scroll to position [223, 0]
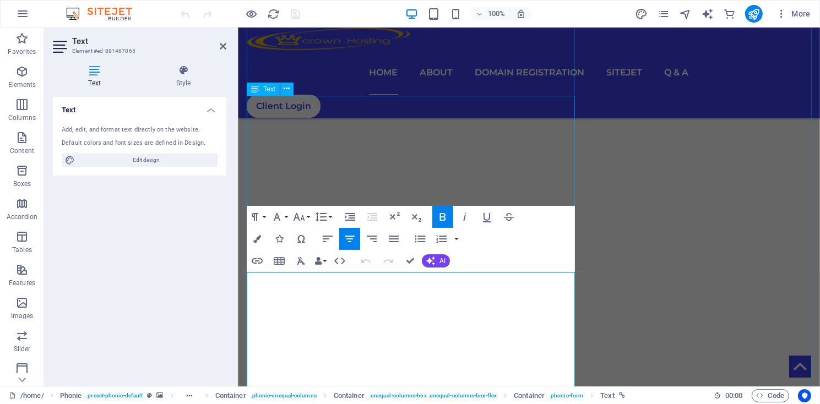
scroll to position [372, 0]
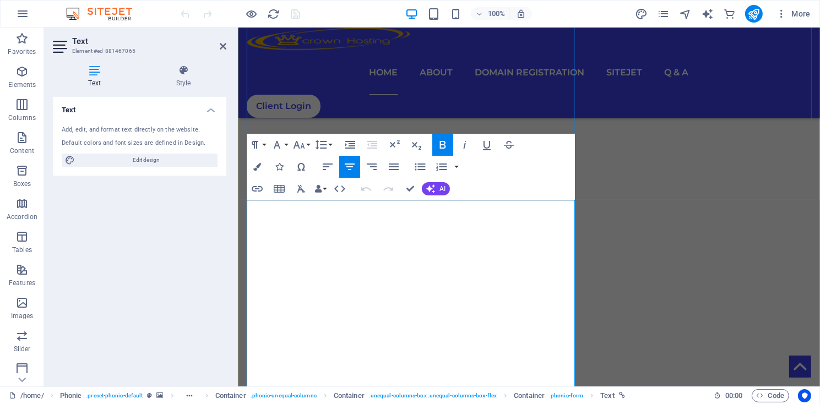
drag, startPoint x: 414, startPoint y: 226, endPoint x: 444, endPoint y: 226, distance: 29.7
drag, startPoint x: 414, startPoint y: 230, endPoint x: 444, endPoint y: 227, distance: 30.4
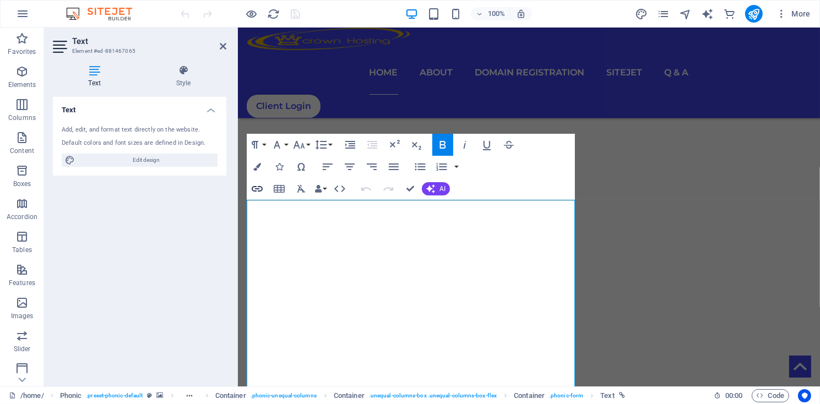
click at [256, 189] on icon "button" at bounding box center [257, 188] width 13 height 13
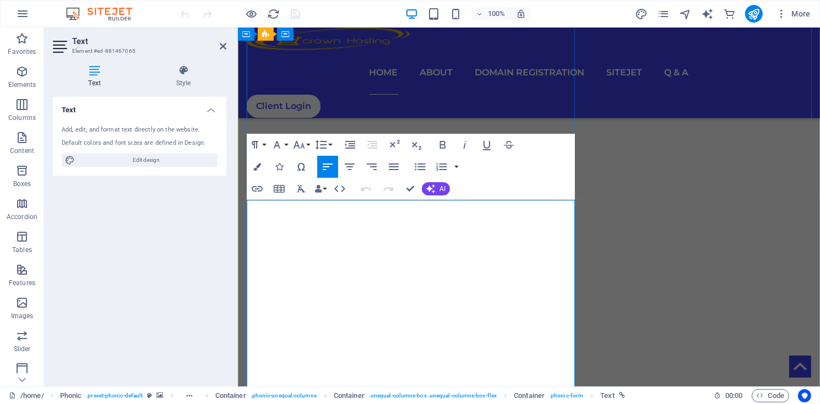
drag, startPoint x: 415, startPoint y: 230, endPoint x: 444, endPoint y: 227, distance: 29.3
type input "/cpanel-hosting"
click at [428, 200] on icon "button" at bounding box center [430, 198] width 13 height 13
type input "cPanel"
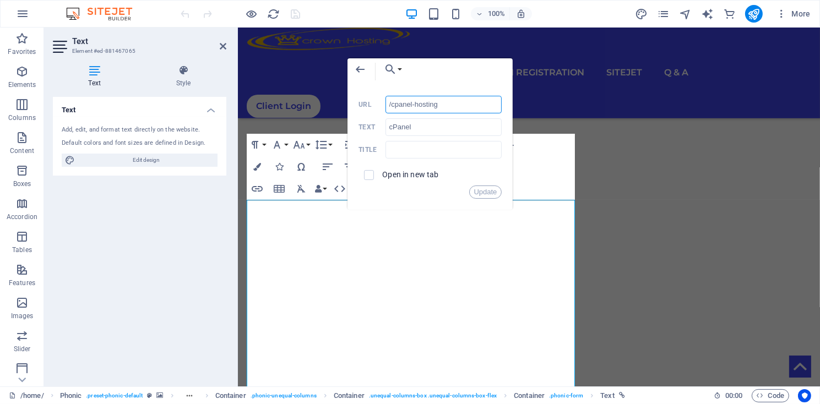
click at [390, 107] on input "/cpanel-hosting" at bounding box center [444, 105] width 117 height 18
type input "https://www.crownhosting.co.uk/cpanel-hosting"
click at [486, 194] on button "Update" at bounding box center [485, 192] width 33 height 13
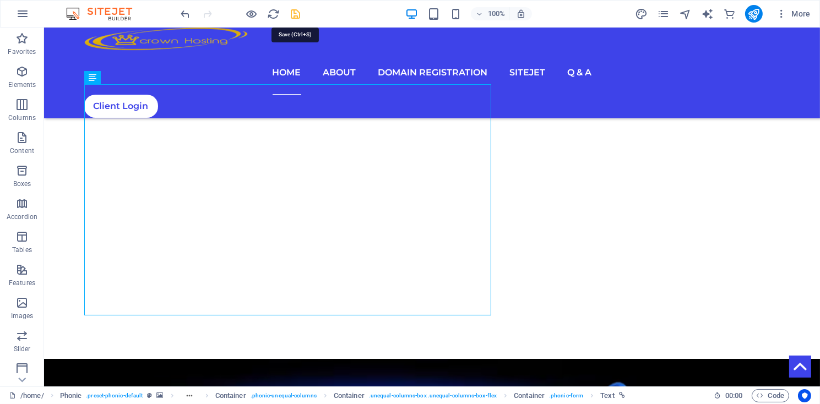
click at [292, 14] on icon "save" at bounding box center [296, 14] width 13 height 13
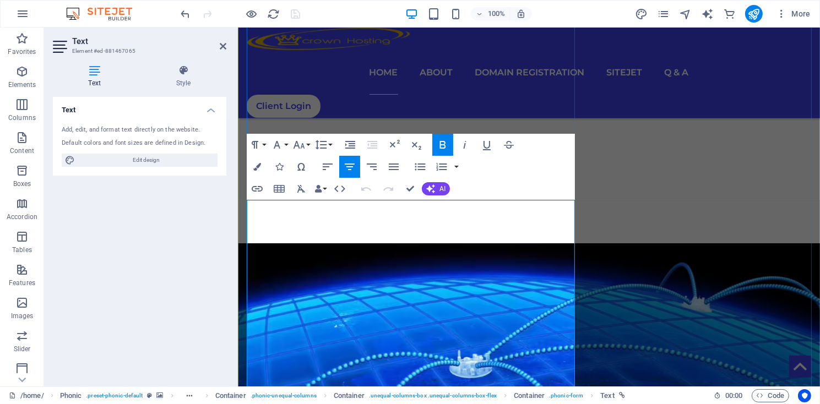
drag, startPoint x: 414, startPoint y: 228, endPoint x: 444, endPoint y: 226, distance: 30.9
click at [451, 199] on icon "button" at bounding box center [452, 198] width 13 height 13
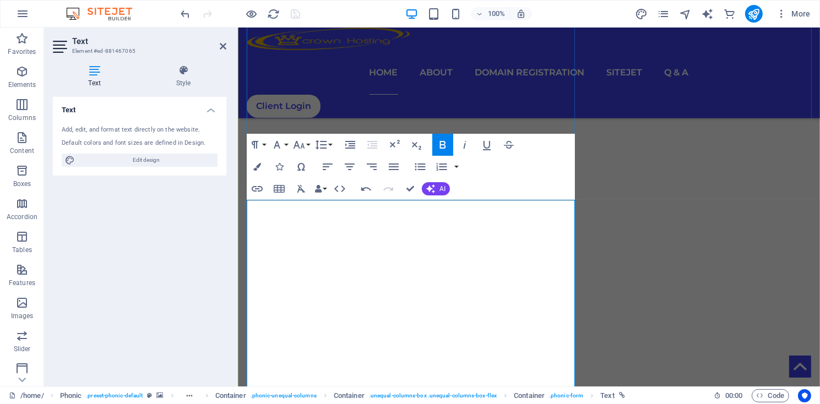
drag, startPoint x: 416, startPoint y: 229, endPoint x: 444, endPoint y: 227, distance: 28.7
click at [255, 167] on icon "button" at bounding box center [257, 167] width 8 height 8
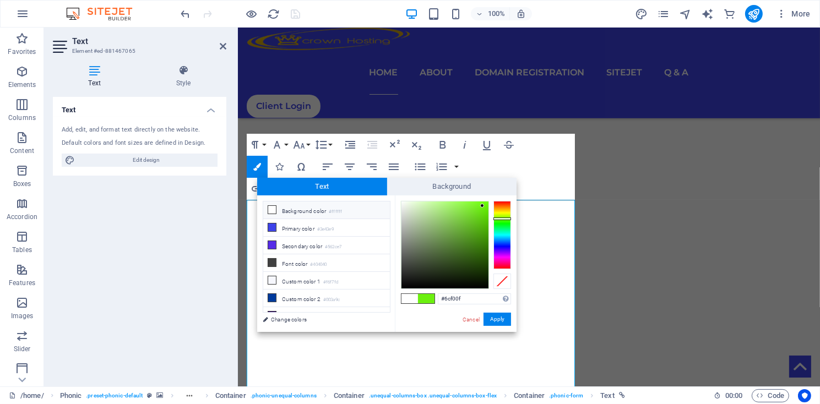
click at [271, 210] on icon at bounding box center [272, 210] width 8 height 8
type input "#ffffff"
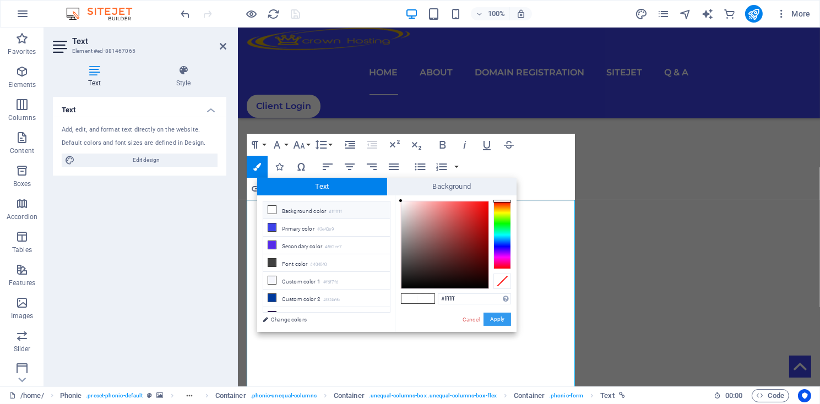
drag, startPoint x: 501, startPoint y: 324, endPoint x: 263, endPoint y: 296, distance: 239.6
click at [501, 324] on button "Apply" at bounding box center [498, 319] width 28 height 13
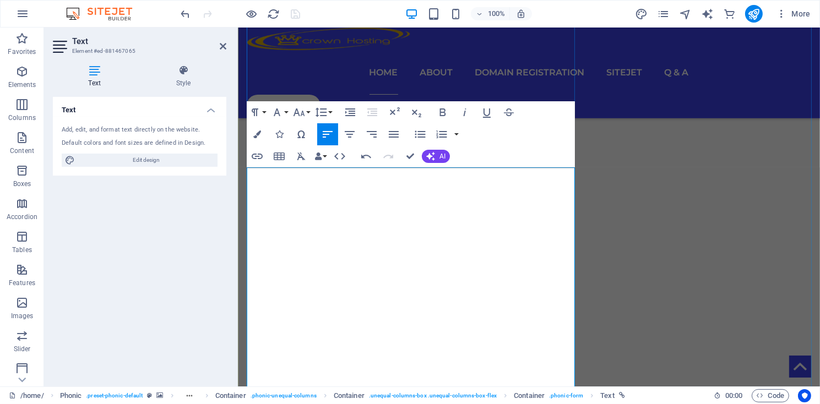
scroll to position [446, 0]
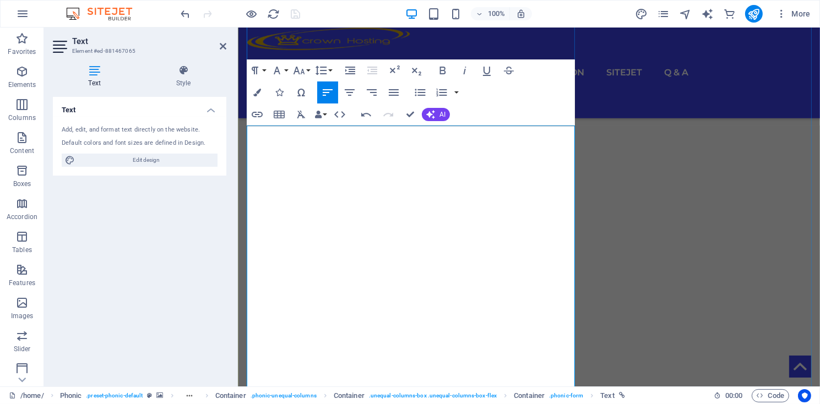
drag, startPoint x: 442, startPoint y: 207, endPoint x: 471, endPoint y: 205, distance: 29.8
click at [259, 116] on icon "button" at bounding box center [257, 114] width 13 height 13
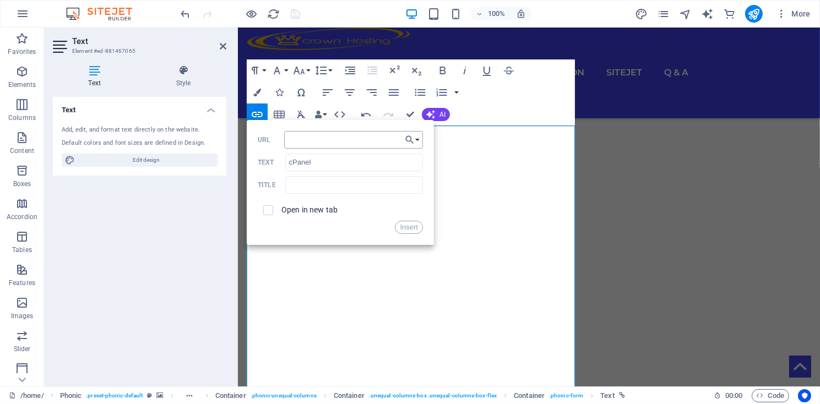
click at [296, 142] on input "URL" at bounding box center [353, 140] width 139 height 18
type input "/cpanel-hosting"
click at [409, 225] on button "Insert" at bounding box center [409, 227] width 28 height 13
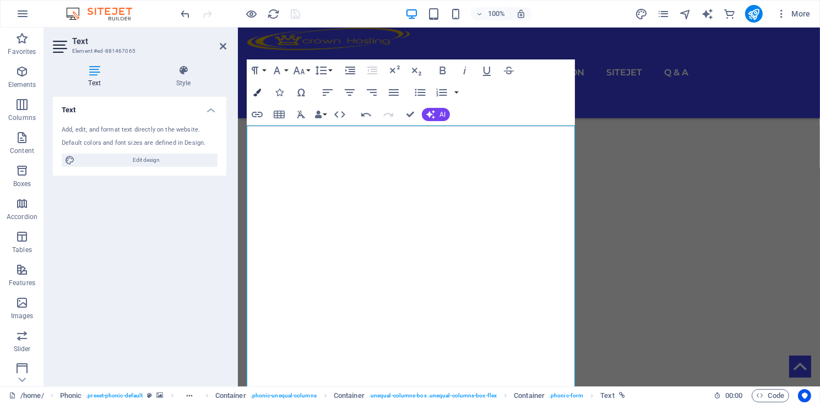
click at [256, 93] on icon "button" at bounding box center [257, 93] width 8 height 8
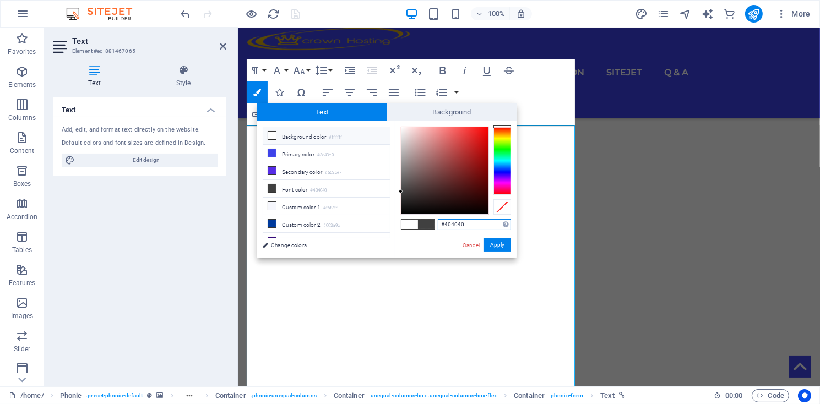
click at [508, 146] on div at bounding box center [502, 161] width 18 height 68
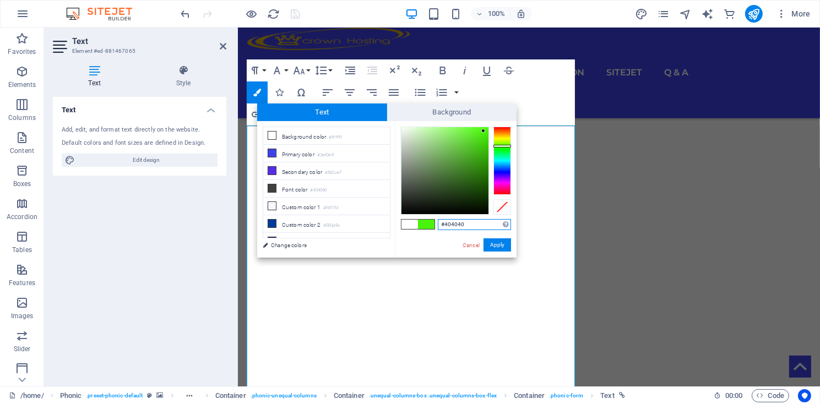
type input "#4af20c"
click at [484, 131] on div at bounding box center [444, 170] width 87 height 87
click at [496, 248] on button "Apply" at bounding box center [498, 244] width 28 height 13
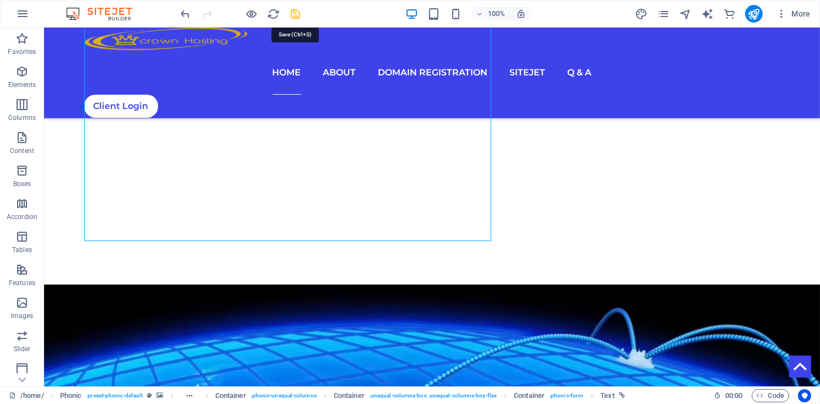
click at [294, 13] on icon "save" at bounding box center [296, 14] width 13 height 13
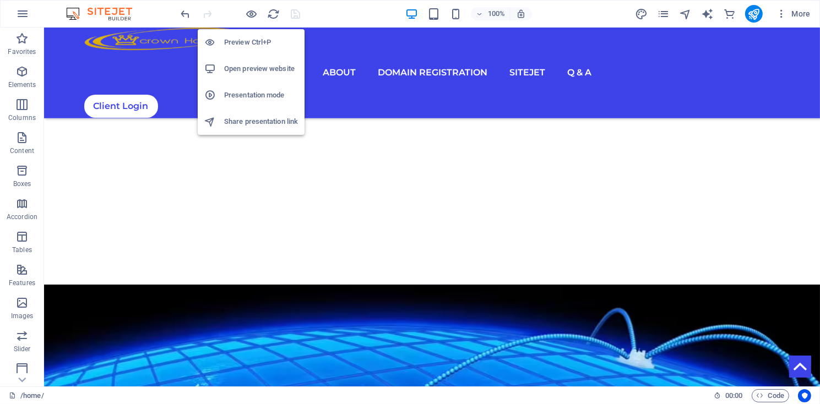
click at [261, 67] on h6 "Open preview website" at bounding box center [261, 68] width 74 height 13
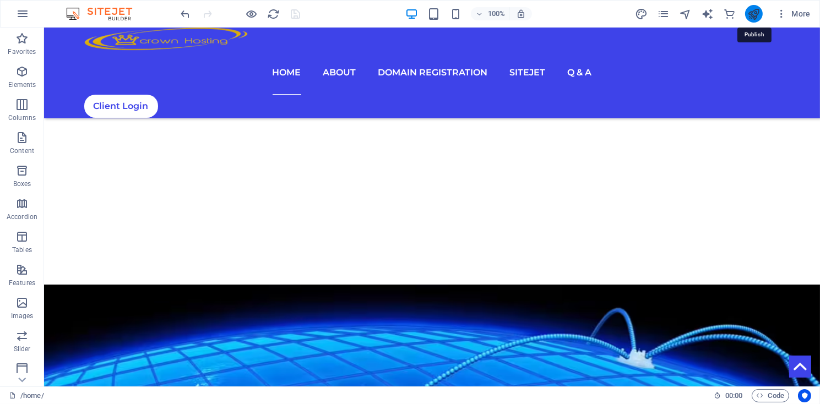
click at [752, 15] on icon "publish" at bounding box center [753, 14] width 13 height 13
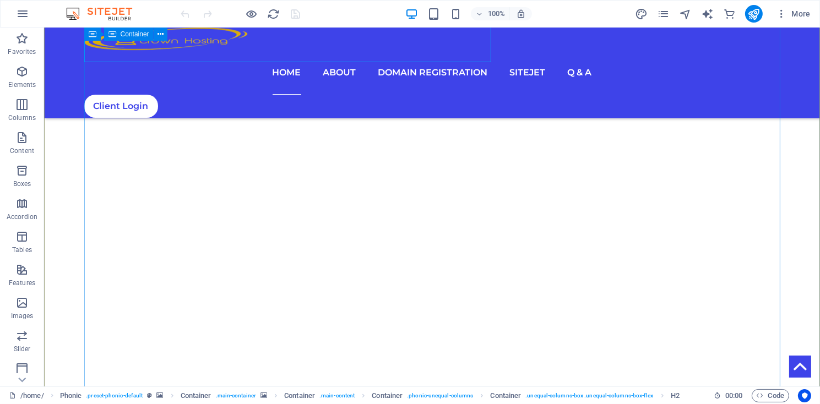
scroll to position [74, 0]
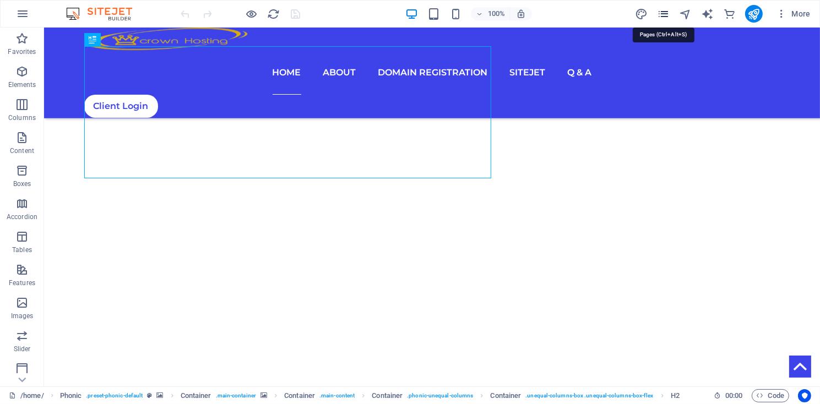
click at [668, 14] on icon "pages" at bounding box center [663, 14] width 13 height 13
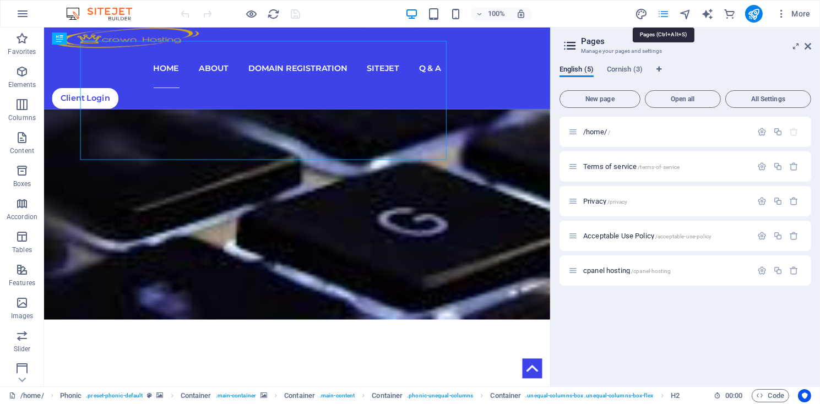
scroll to position [78, 0]
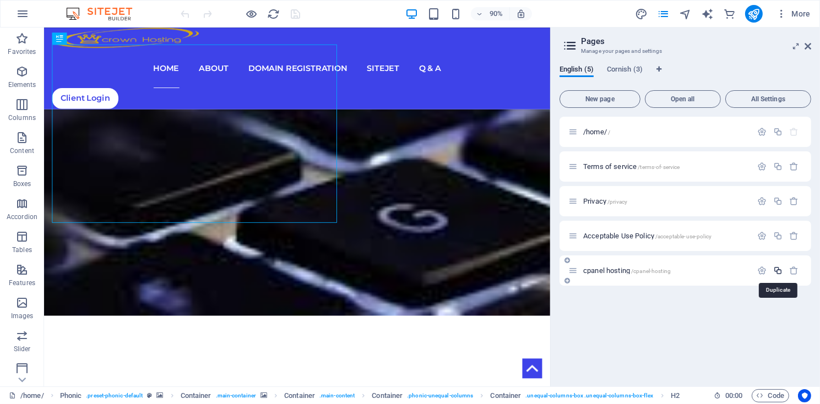
click at [774, 272] on icon "button" at bounding box center [777, 270] width 9 height 9
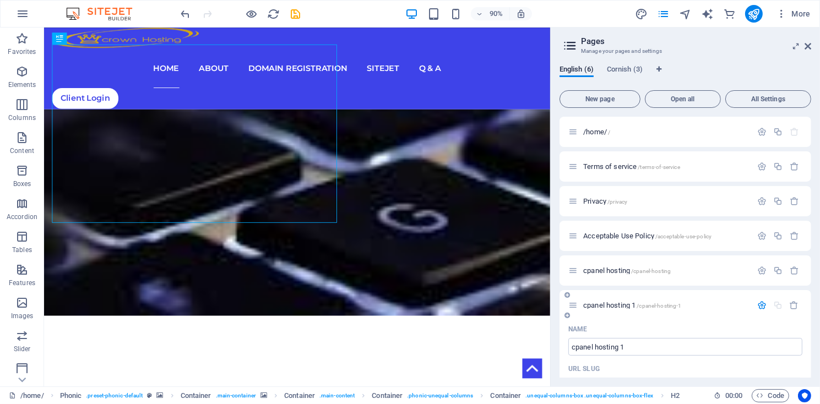
click at [768, 368] on div "URL SLUG" at bounding box center [685, 369] width 234 height 18
click at [291, 17] on icon "save" at bounding box center [296, 14] width 13 height 13
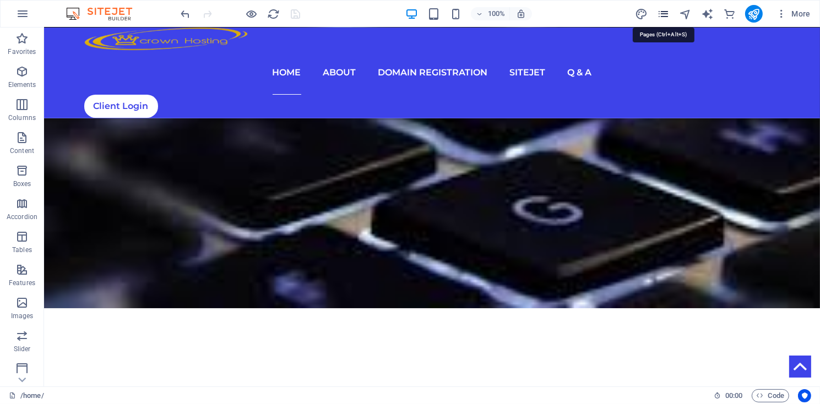
click at [663, 18] on icon "pages" at bounding box center [663, 14] width 13 height 13
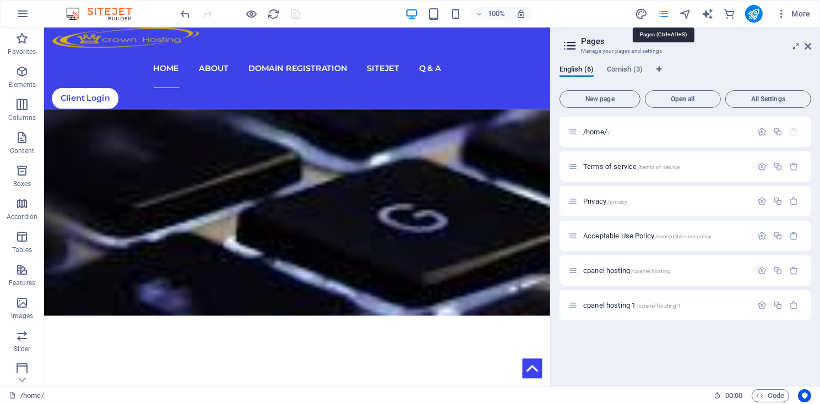
scroll to position [82, 0]
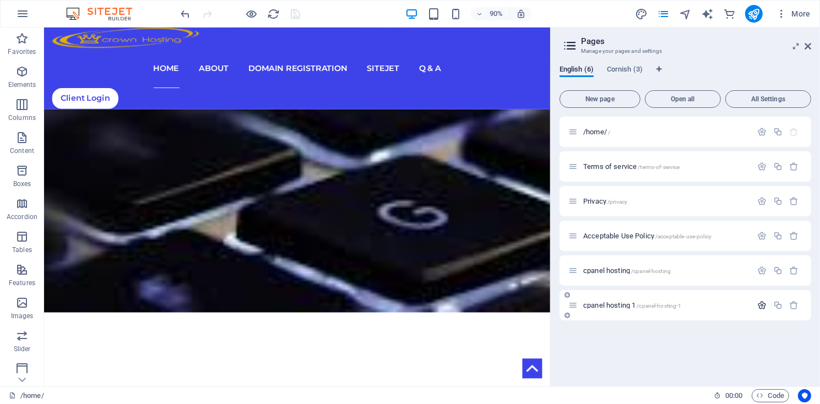
click at [762, 307] on icon "button" at bounding box center [761, 305] width 9 height 9
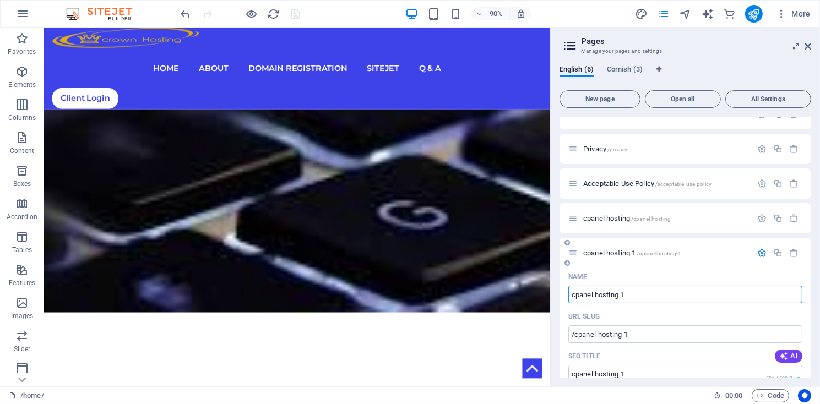
scroll to position [0, 0]
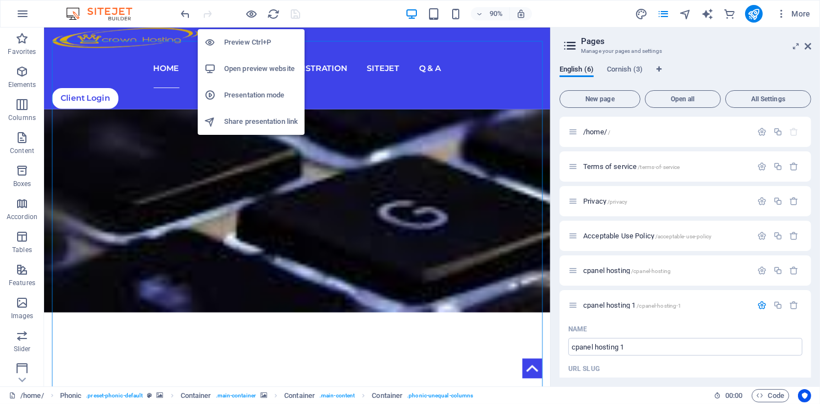
click at [241, 67] on h6 "Open preview website" at bounding box center [261, 68] width 74 height 13
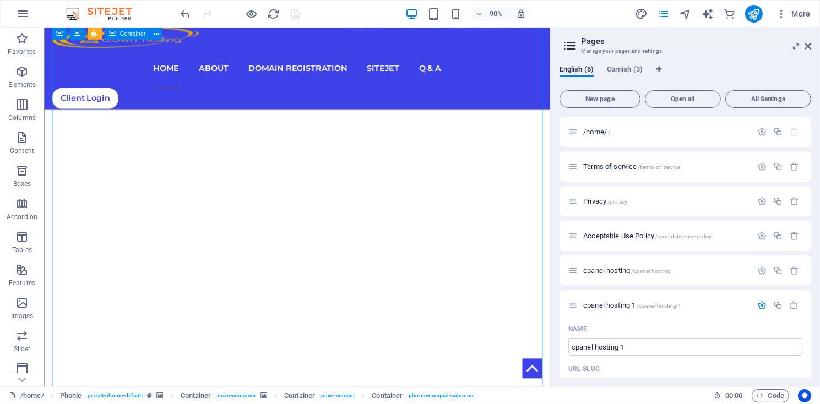
scroll to position [454, 0]
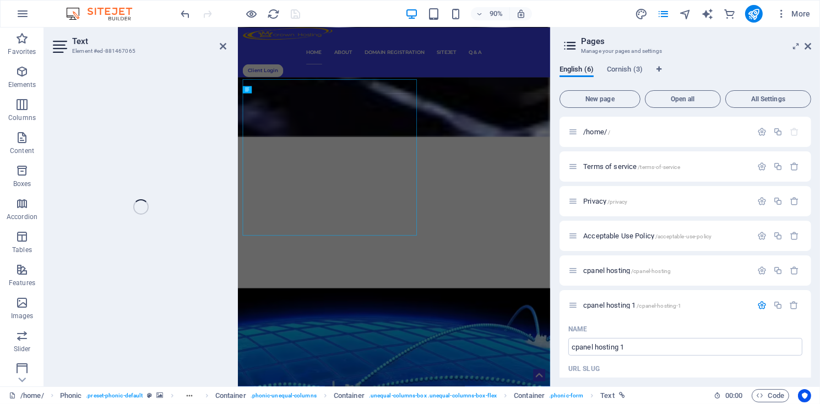
scroll to position [479, 0]
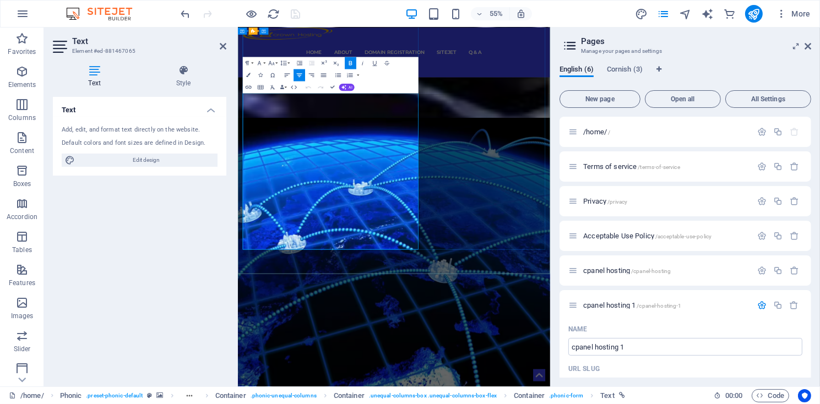
drag, startPoint x: 444, startPoint y: 230, endPoint x: 471, endPoint y: 225, distance: 27.3
click at [368, 127] on icon "button" at bounding box center [367, 128] width 4 height 4
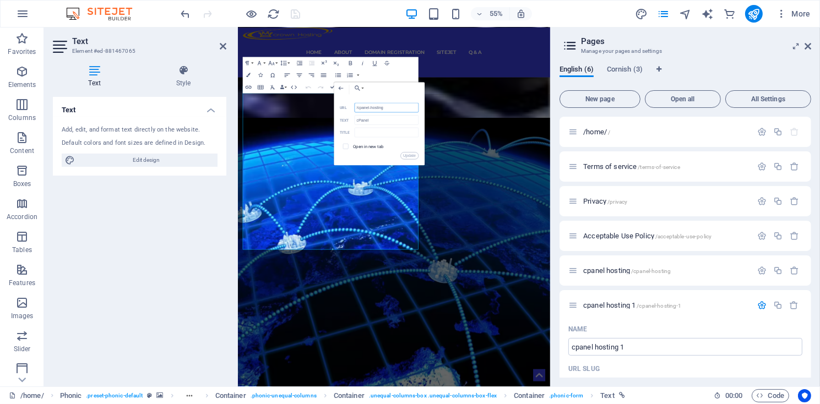
click at [390, 108] on input "/cpanel-hosting" at bounding box center [387, 108] width 64 height 10
click at [385, 110] on input "/cpanel-hosting" at bounding box center [387, 108] width 64 height 10
click at [383, 109] on input "/cpanel-hosting" at bounding box center [387, 108] width 64 height 10
click at [388, 109] on input "/cpanel-hosting" at bounding box center [387, 108] width 64 height 10
click at [360, 124] on input "cPanel" at bounding box center [387, 121] width 64 height 10
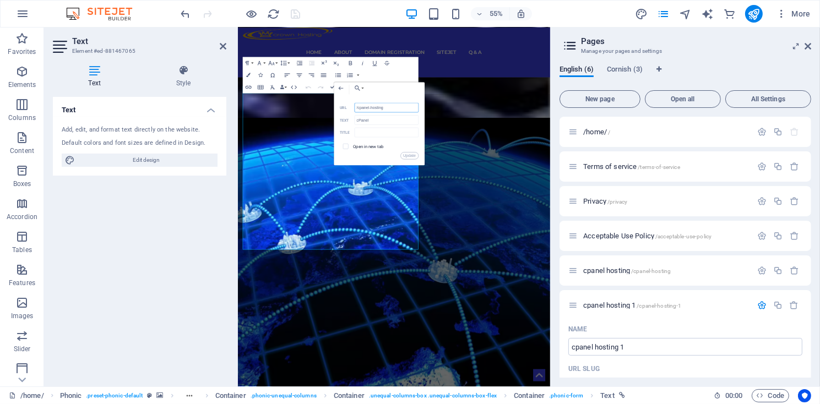
click at [388, 108] on input "/cpanel-hosting" at bounding box center [387, 108] width 64 height 10
type input "/cpanel-hosting-1"
click at [410, 157] on button "Update" at bounding box center [409, 156] width 18 height 7
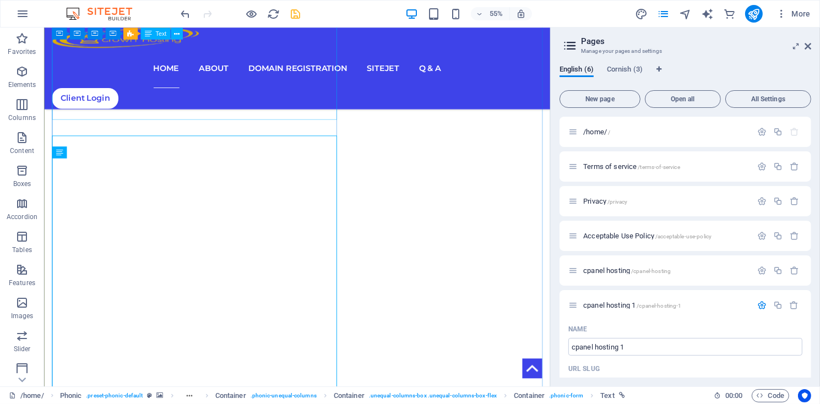
scroll to position [454, 0]
click at [296, 18] on icon "save" at bounding box center [296, 14] width 13 height 13
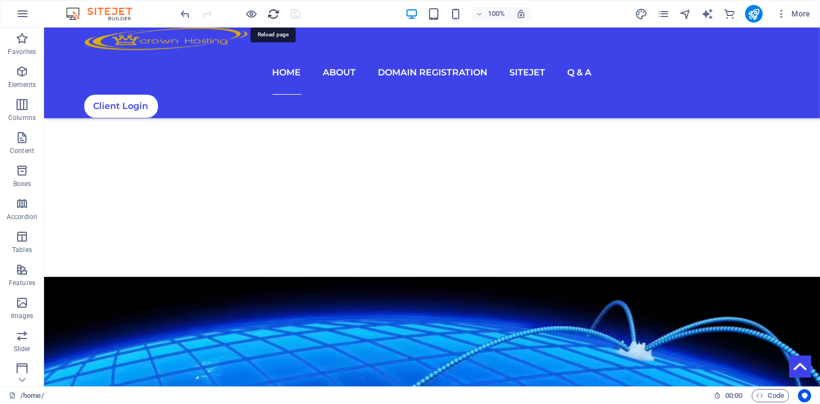
click at [274, 18] on icon "reload" at bounding box center [274, 14] width 13 height 13
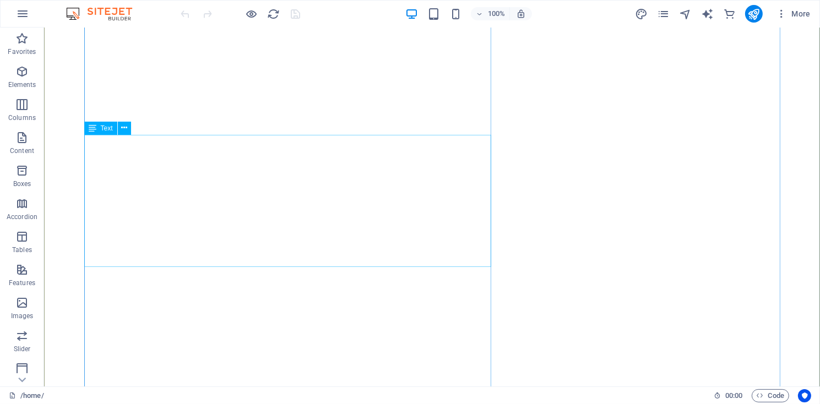
scroll to position [223, 0]
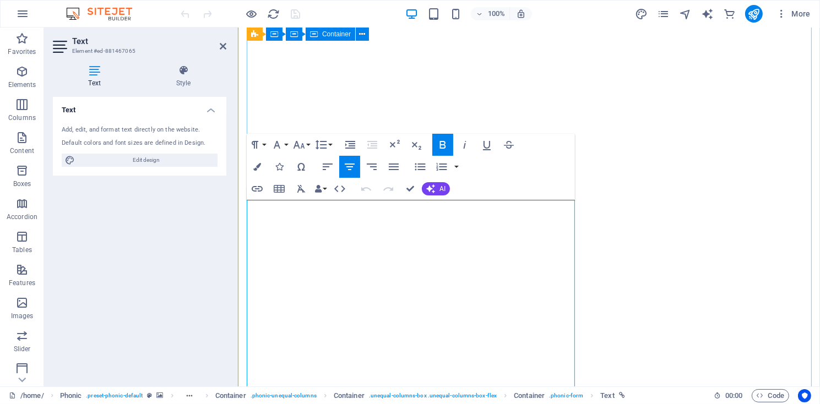
scroll to position [372, 0]
drag, startPoint x: 444, startPoint y: 281, endPoint x: 472, endPoint y: 281, distance: 28.1
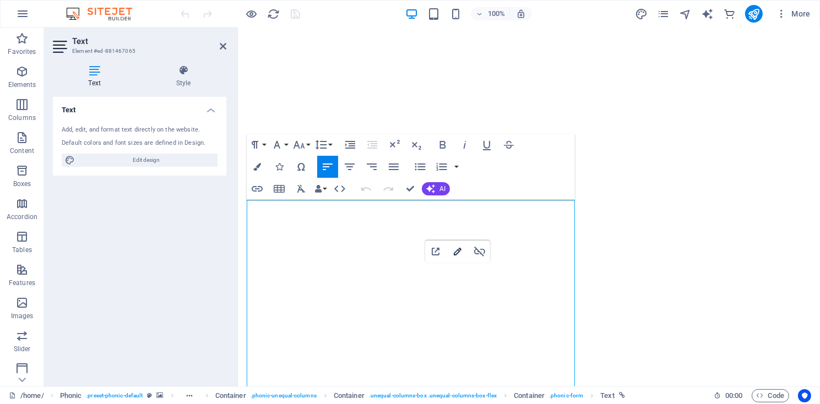
click at [456, 250] on icon "button" at bounding box center [457, 251] width 13 height 13
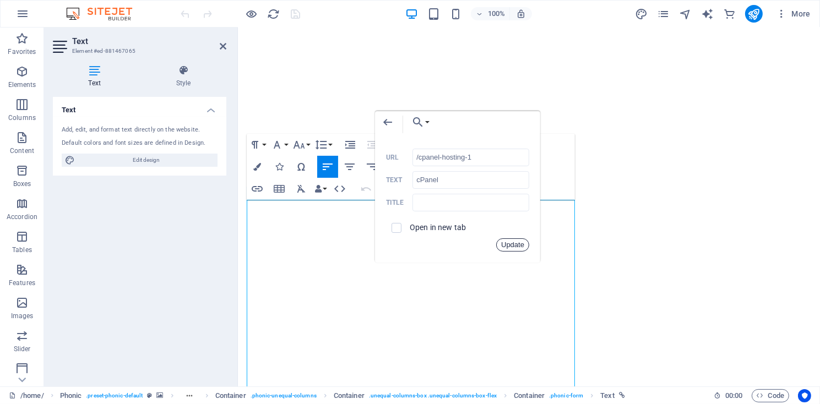
click at [515, 246] on button "Update" at bounding box center [512, 244] width 33 height 13
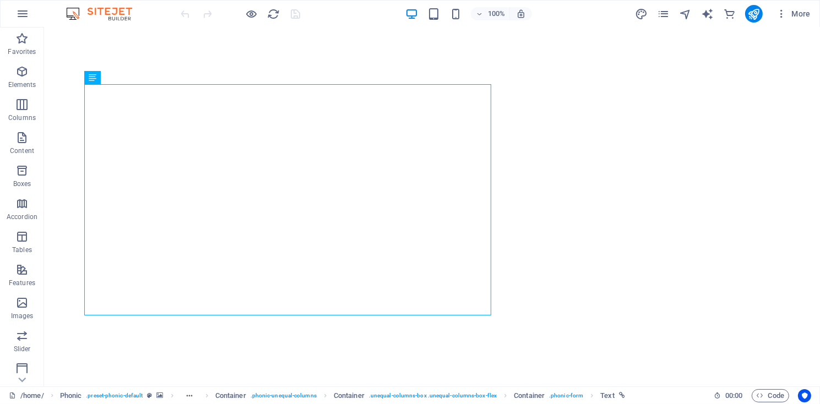
click at [296, 11] on div at bounding box center [240, 14] width 123 height 18
click at [753, 16] on icon "publish" at bounding box center [753, 14] width 13 height 13
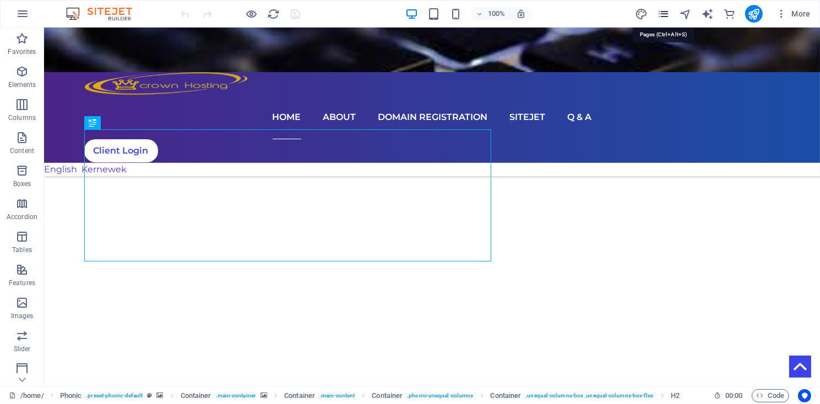
click at [665, 16] on icon "pages" at bounding box center [663, 14] width 13 height 13
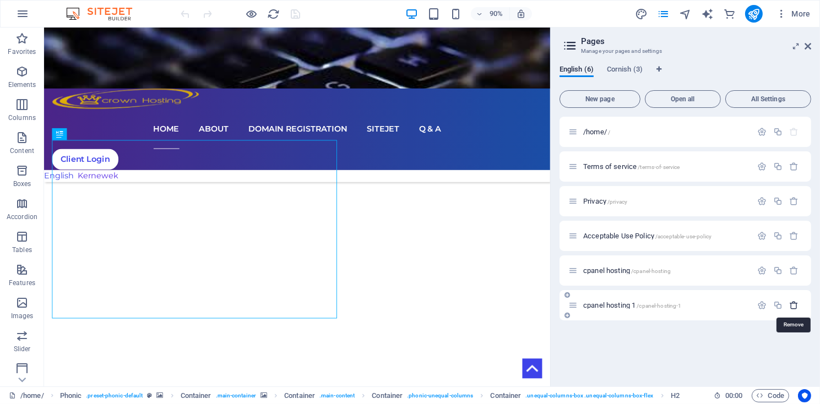
click at [794, 305] on icon "button" at bounding box center [794, 305] width 9 height 9
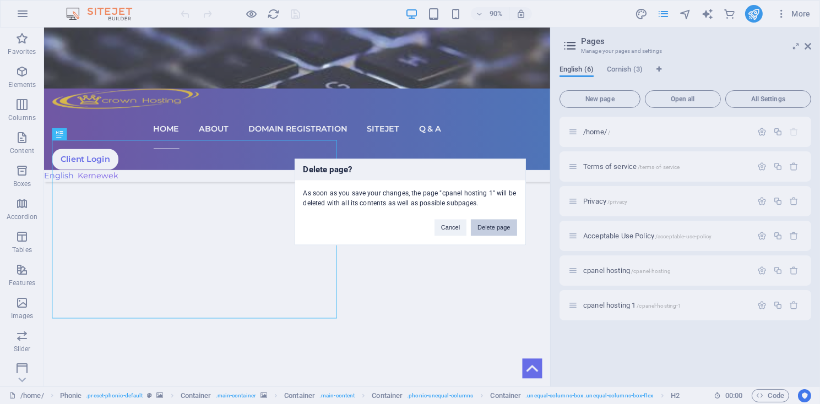
click at [500, 230] on button "Delete page" at bounding box center [494, 228] width 46 height 17
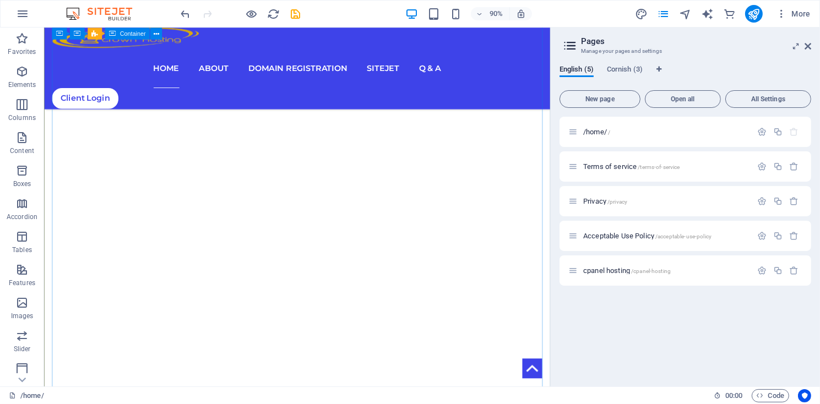
scroll to position [446, 0]
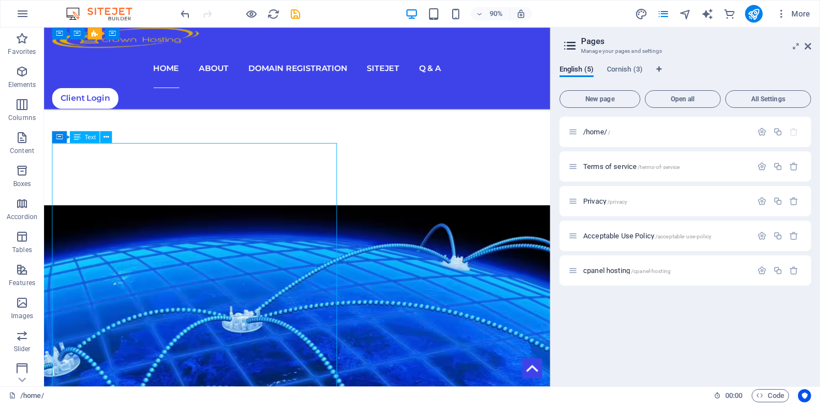
scroll to position [471, 0]
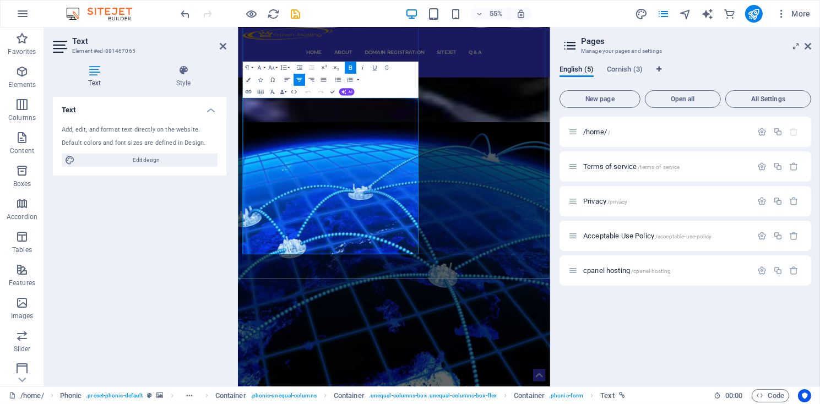
drag, startPoint x: 416, startPoint y: 187, endPoint x: 446, endPoint y: 184, distance: 29.8
drag, startPoint x: 416, startPoint y: 184, endPoint x: 445, endPoint y: 184, distance: 29.2
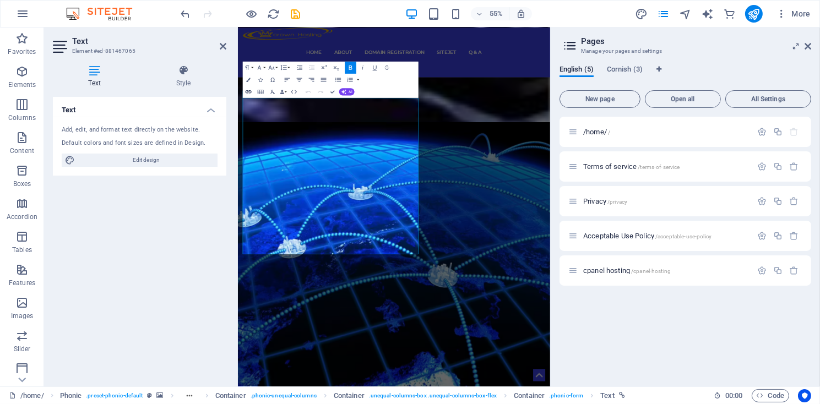
click at [251, 95] on icon "button" at bounding box center [248, 91] width 7 height 7
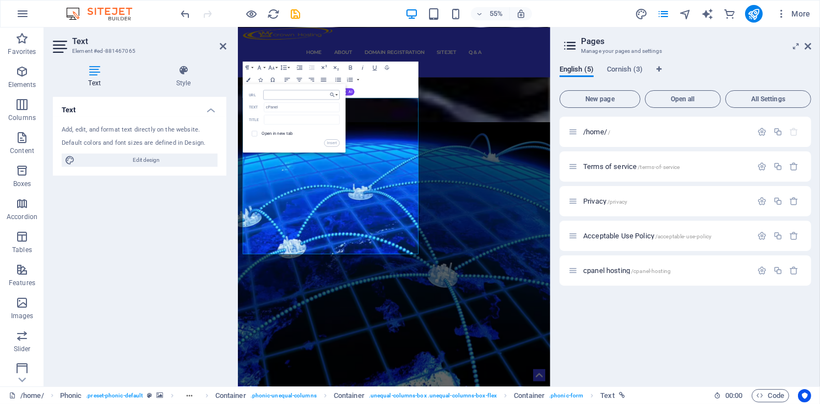
click at [274, 97] on input "URL" at bounding box center [301, 95] width 76 height 10
type input "/cpanel-hosting"
click at [332, 144] on button "Insert" at bounding box center [331, 142] width 15 height 7
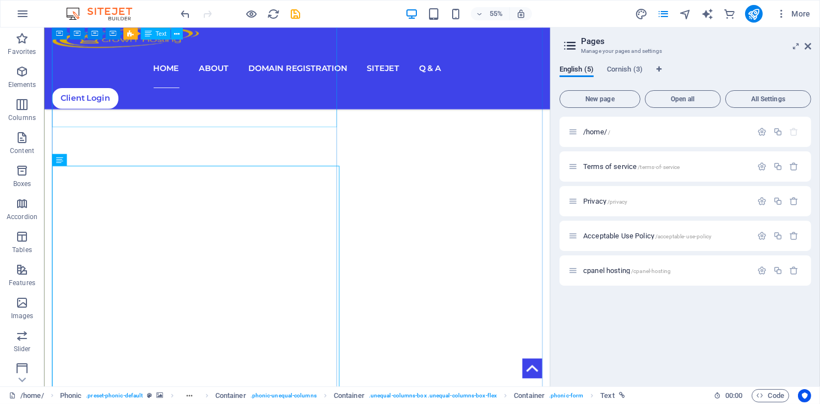
scroll to position [446, 0]
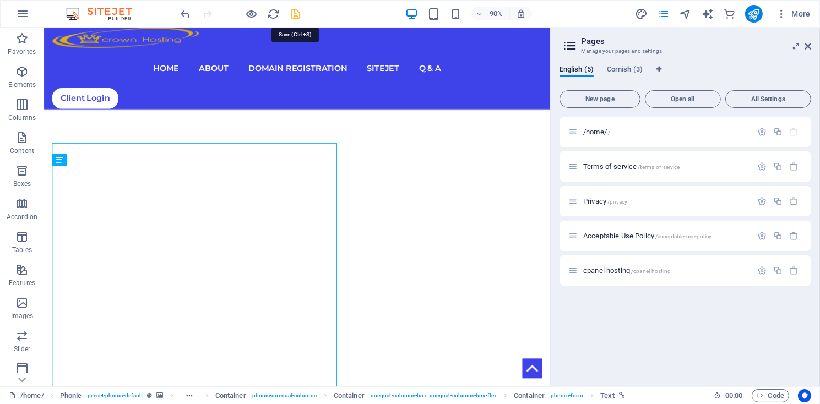
click at [295, 17] on icon "save" at bounding box center [296, 14] width 13 height 13
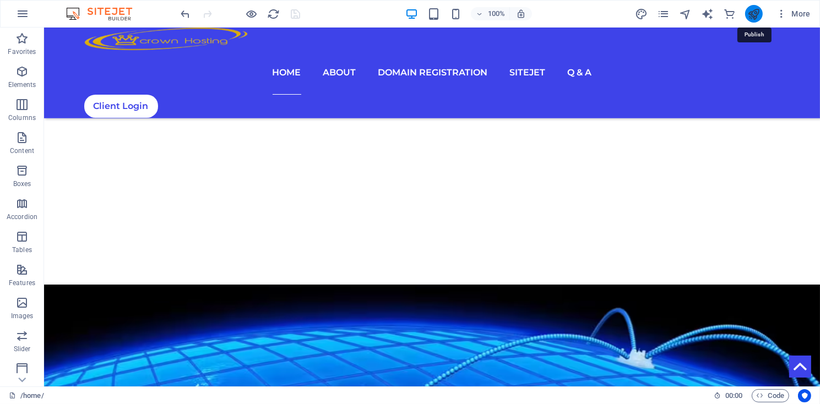
click at [754, 15] on icon "publish" at bounding box center [753, 14] width 13 height 13
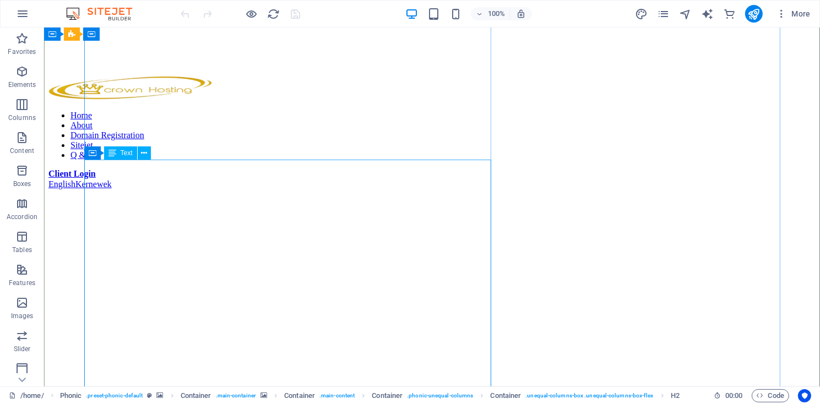
scroll to position [297, 0]
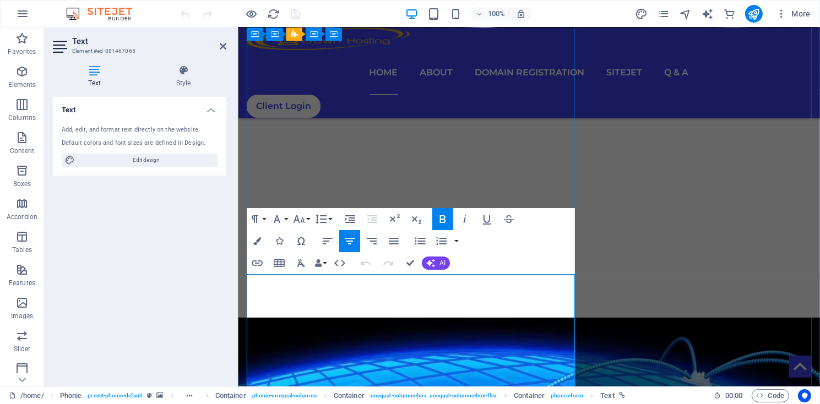
drag, startPoint x: 443, startPoint y: 354, endPoint x: 471, endPoint y: 351, distance: 28.2
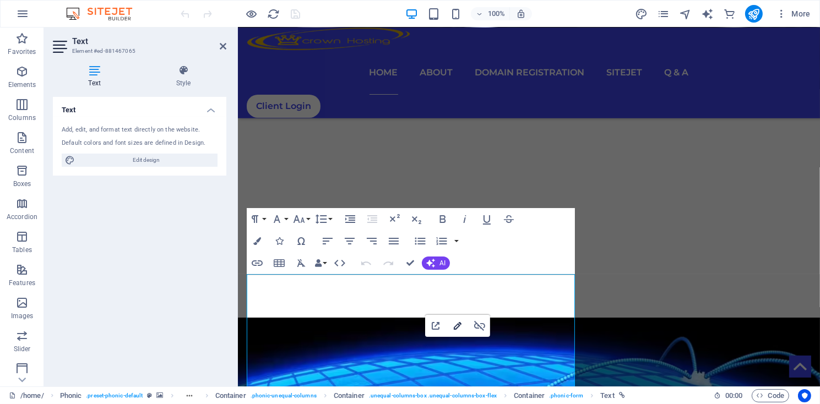
click at [456, 327] on icon "button" at bounding box center [457, 325] width 13 height 13
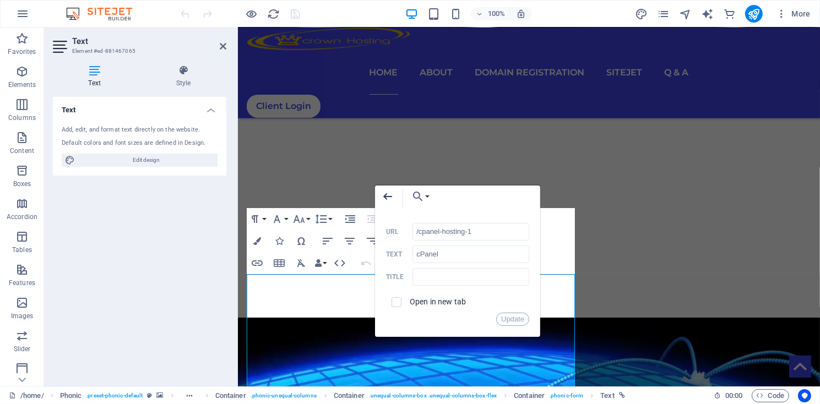
click at [387, 198] on icon "button" at bounding box center [387, 196] width 13 height 13
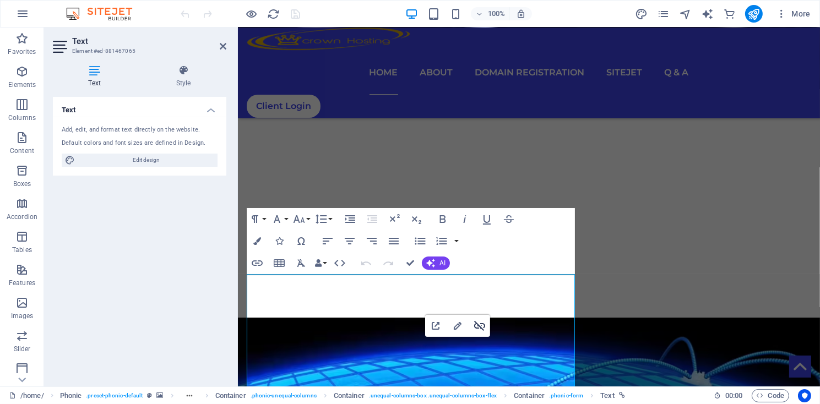
drag, startPoint x: 476, startPoint y: 327, endPoint x: 240, endPoint y: 297, distance: 238.1
click at [476, 327] on icon "button" at bounding box center [479, 325] width 13 height 13
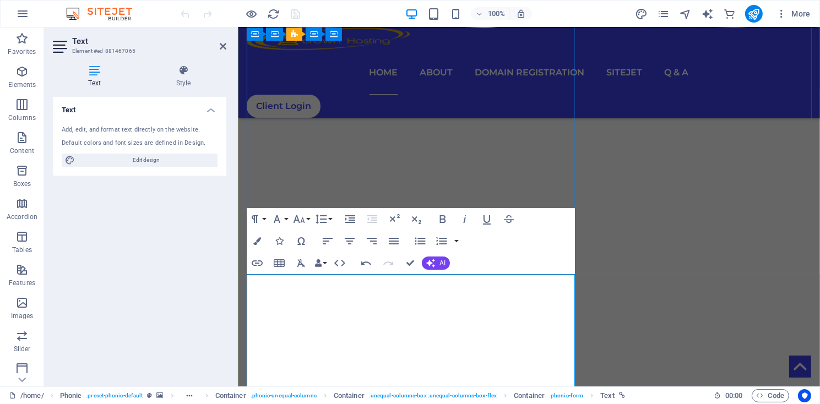
drag, startPoint x: 443, startPoint y: 356, endPoint x: 471, endPoint y: 355, distance: 28.7
drag, startPoint x: 442, startPoint y: 357, endPoint x: 472, endPoint y: 356, distance: 29.8
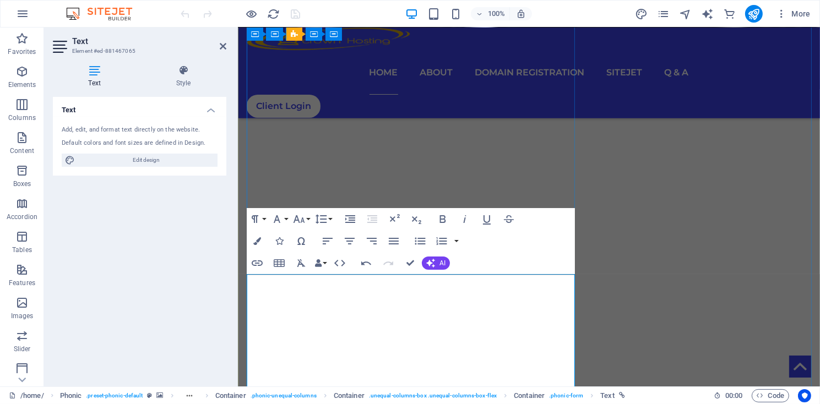
click at [258, 242] on icon "button" at bounding box center [257, 241] width 8 height 8
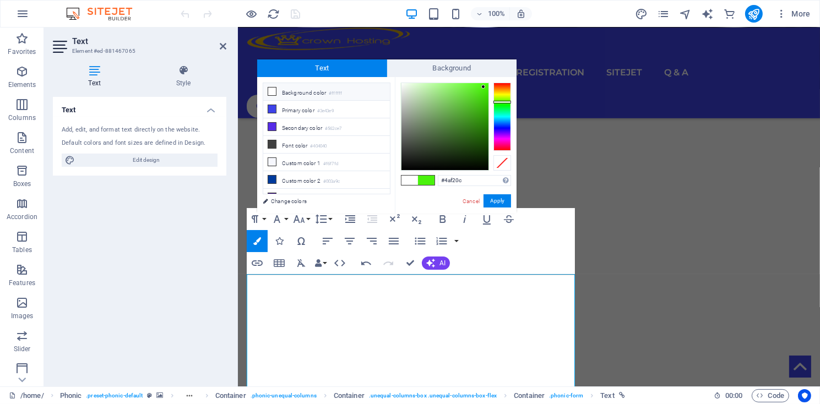
click at [272, 91] on icon at bounding box center [272, 92] width 8 height 8
type input "#ffffff"
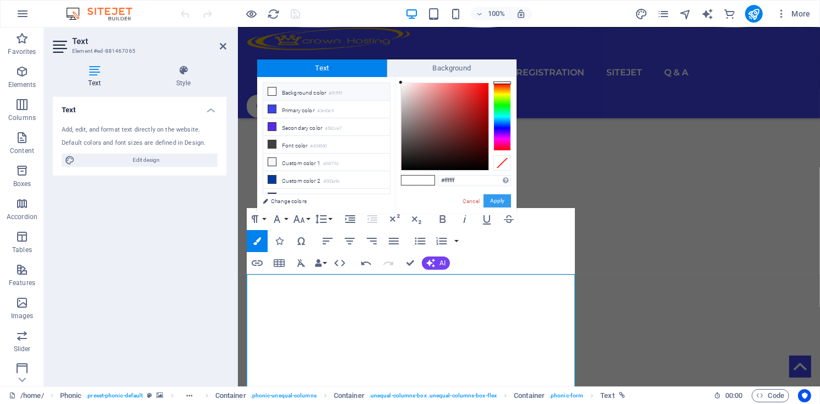
click at [500, 203] on button "Apply" at bounding box center [498, 200] width 28 height 13
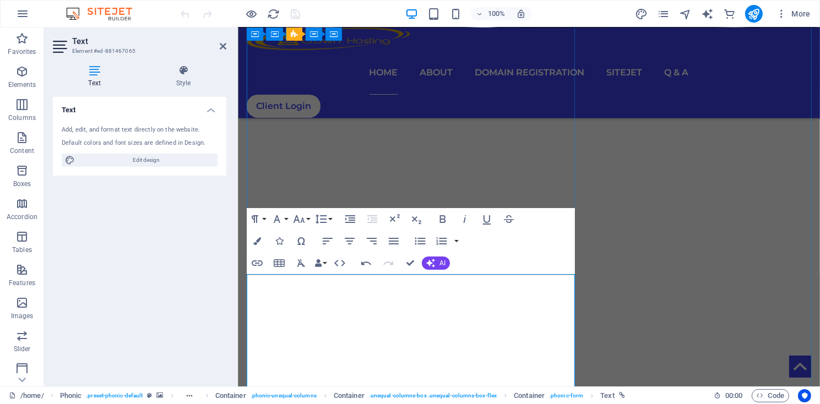
drag, startPoint x: 413, startPoint y: 302, endPoint x: 444, endPoint y: 301, distance: 30.9
drag, startPoint x: 415, startPoint y: 301, endPoint x: 446, endPoint y: 301, distance: 30.8
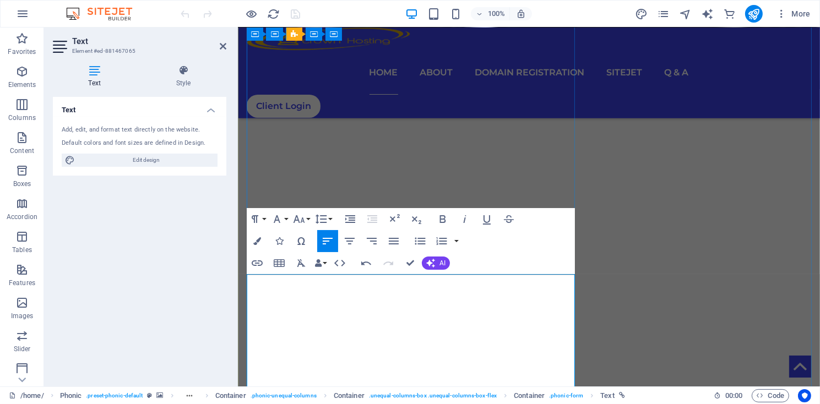
click at [258, 265] on icon "button" at bounding box center [257, 264] width 11 height 6
type input "cPanel"
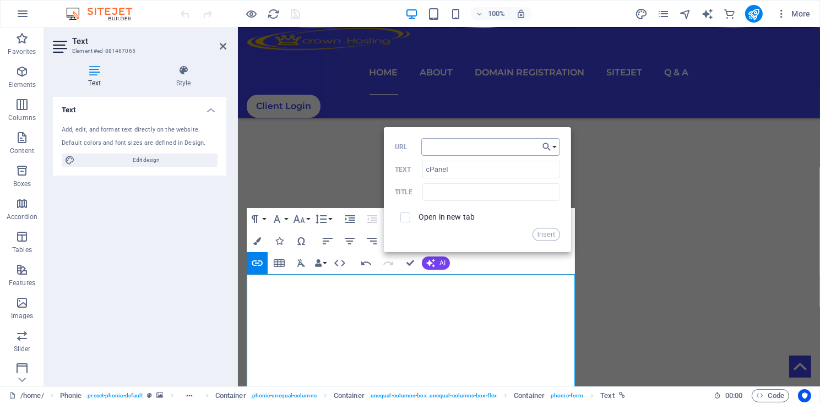
click at [439, 153] on input "URL" at bounding box center [490, 147] width 139 height 18
type input "/cpanel-hosting"
click at [542, 233] on button "Insert" at bounding box center [547, 234] width 28 height 13
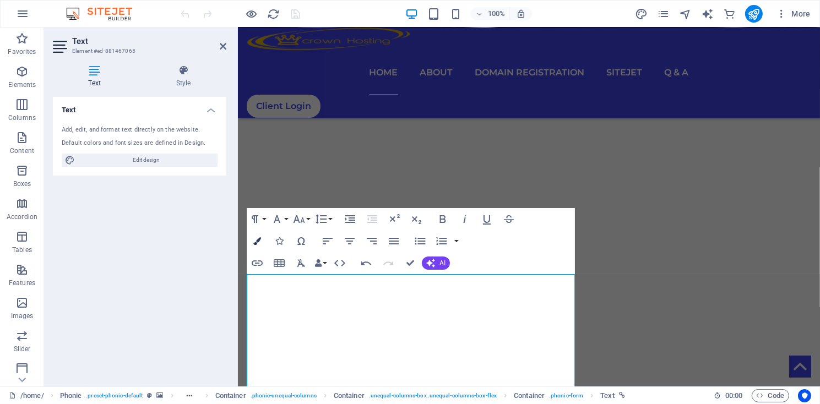
click at [255, 242] on icon "button" at bounding box center [257, 241] width 8 height 8
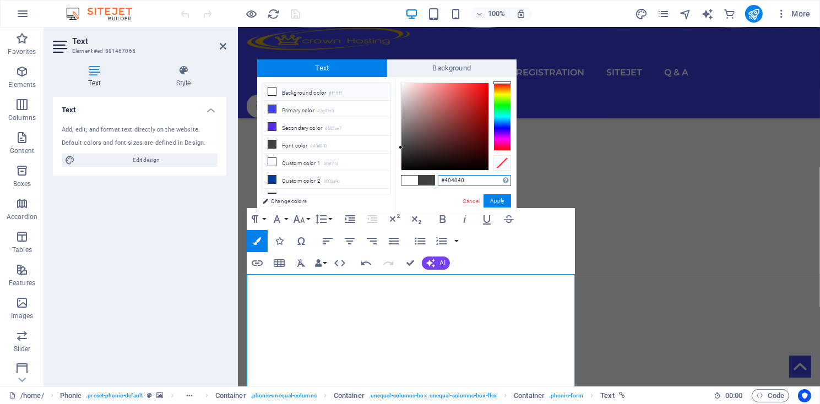
click at [507, 99] on div at bounding box center [502, 117] width 18 height 68
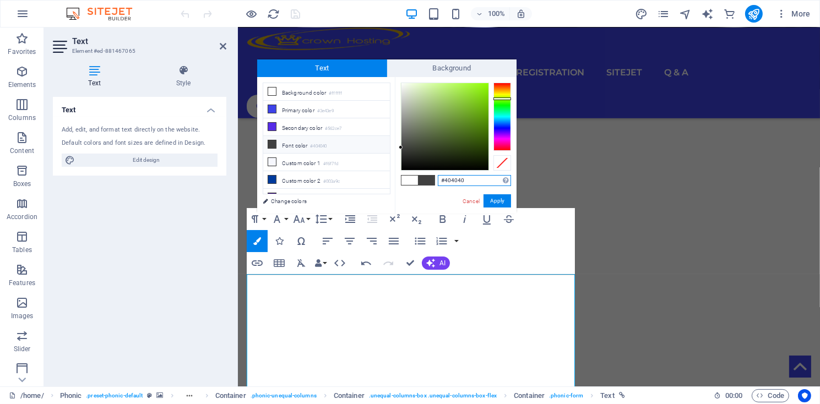
type input "#8cf20b"
click at [484, 87] on div at bounding box center [444, 126] width 87 height 87
click at [497, 204] on button "Apply" at bounding box center [498, 200] width 28 height 13
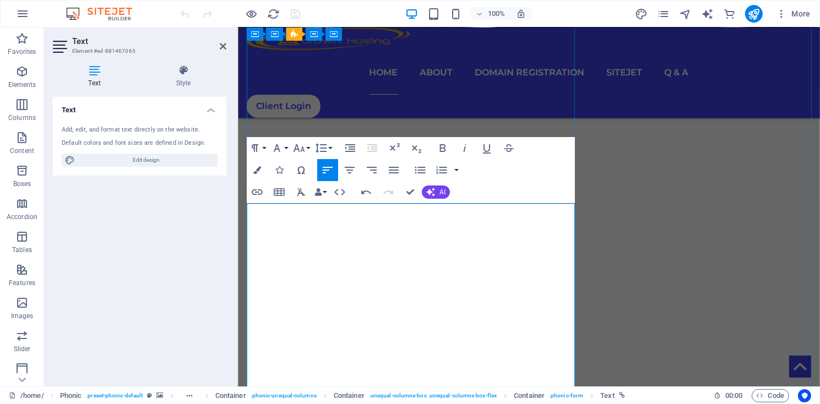
scroll to position [372, 0]
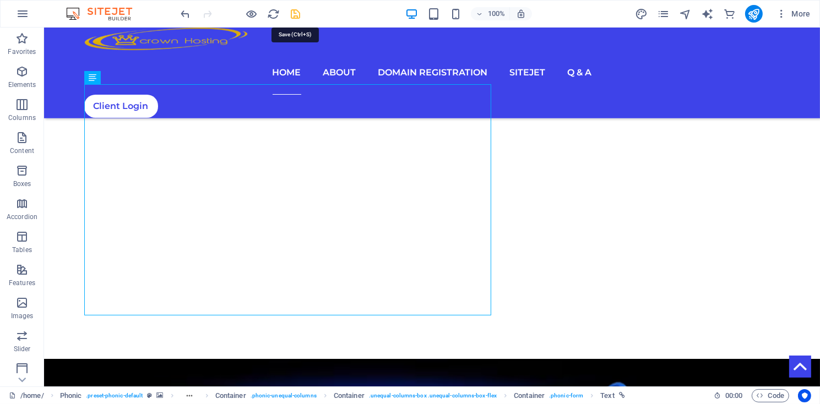
click at [296, 17] on icon "save" at bounding box center [296, 14] width 13 height 13
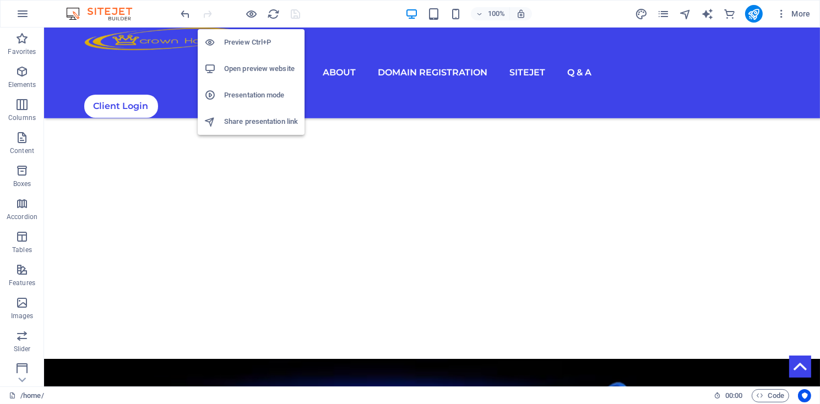
click at [244, 70] on h6 "Open preview website" at bounding box center [261, 68] width 74 height 13
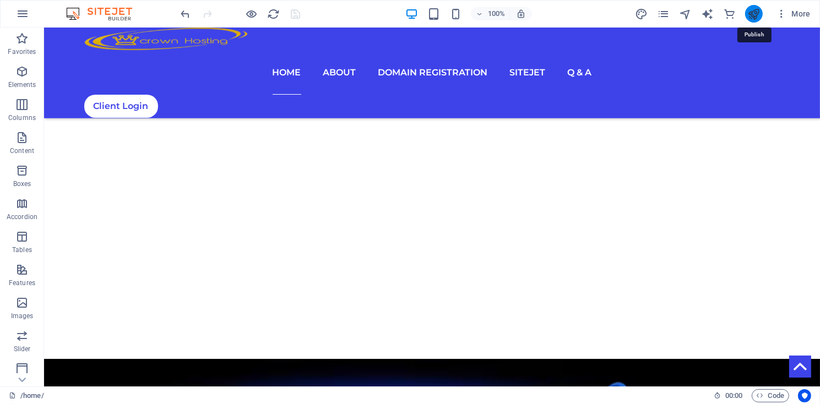
click at [754, 10] on icon "publish" at bounding box center [753, 14] width 13 height 13
